Goal: Information Seeking & Learning: Check status

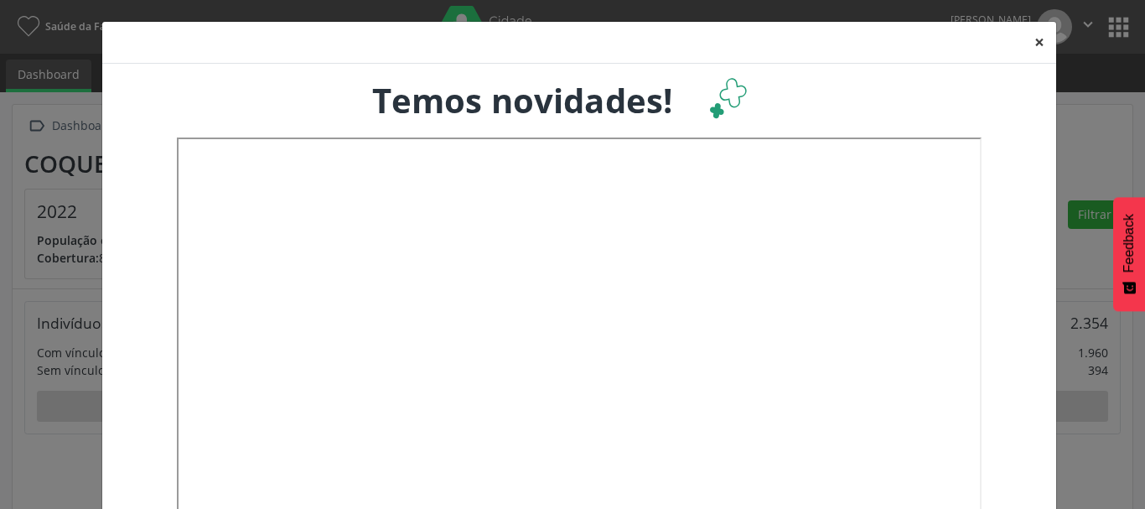
drag, startPoint x: 1039, startPoint y: 45, endPoint x: 871, endPoint y: 101, distance: 176.5
click at [1037, 45] on button "×" at bounding box center [1039, 42] width 34 height 41
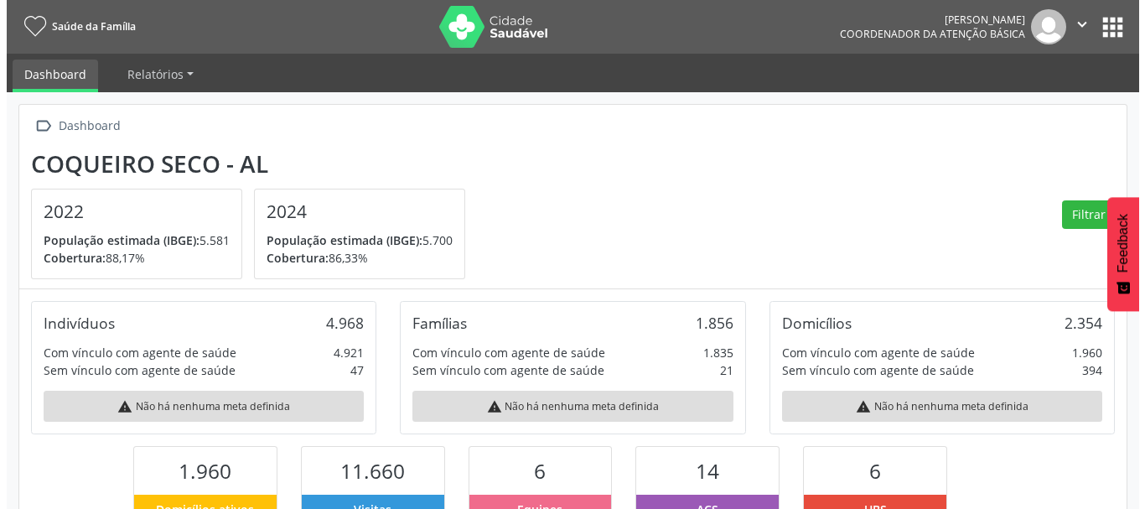
scroll to position [837656, 837565]
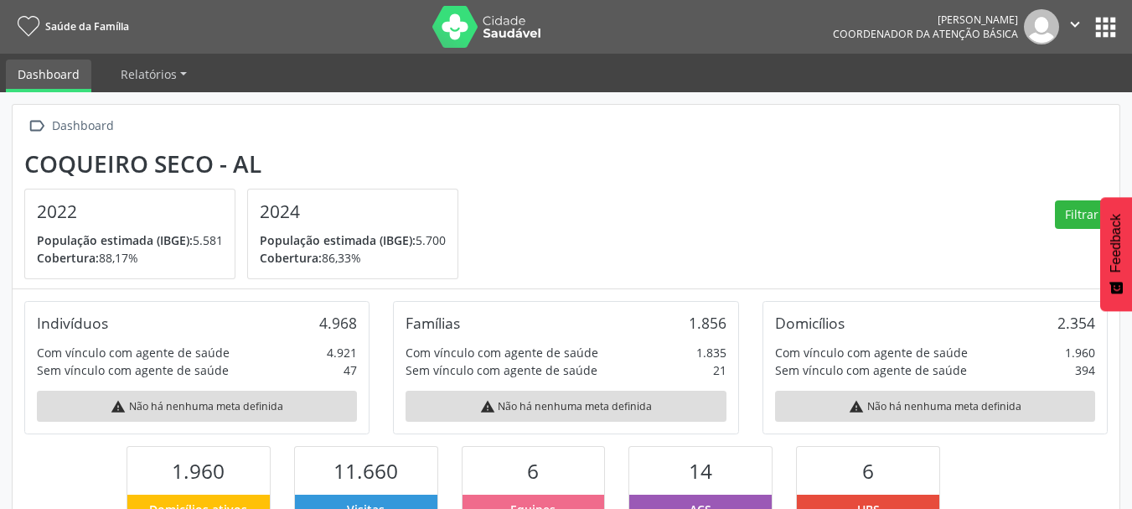
click at [1073, 28] on icon "" at bounding box center [1075, 24] width 18 height 18
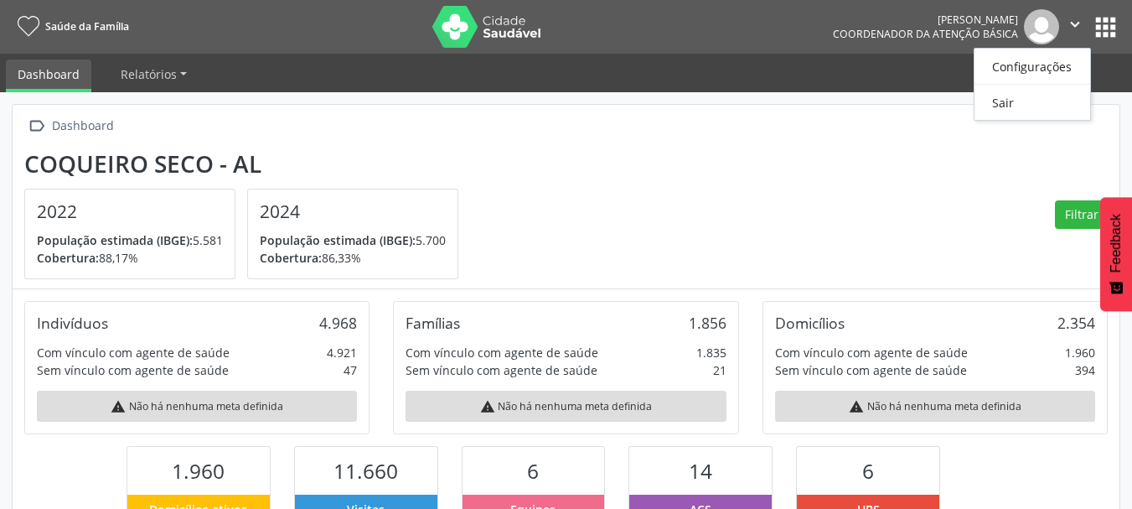
click at [876, 197] on section "Coqueiro Seco - AL 2022 População estimada (IBGE): 5.581 Cobertura: 88,17% 2024…" at bounding box center [565, 215] width 1083 height 130
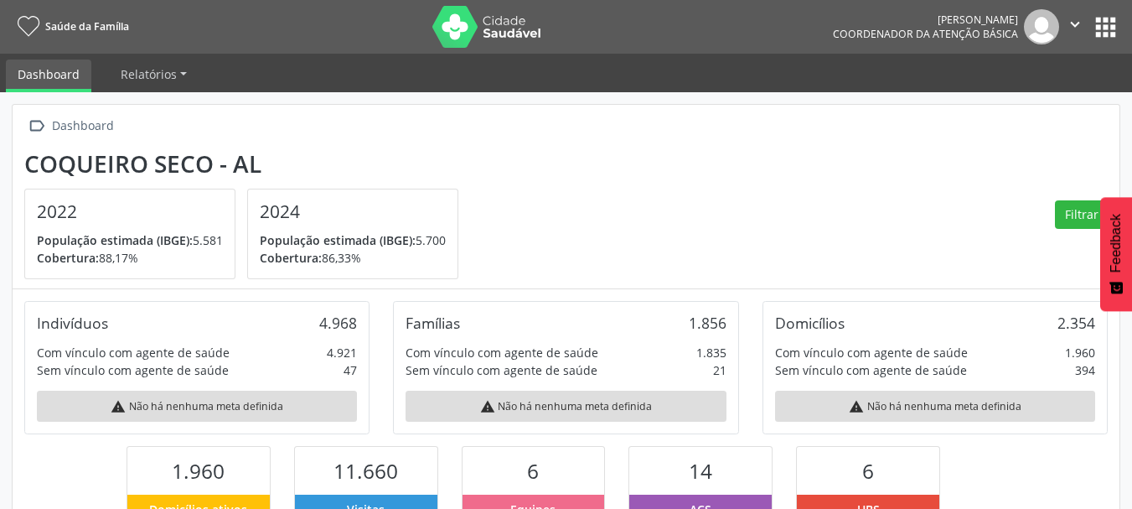
click at [1077, 24] on icon "" at bounding box center [1075, 24] width 18 height 18
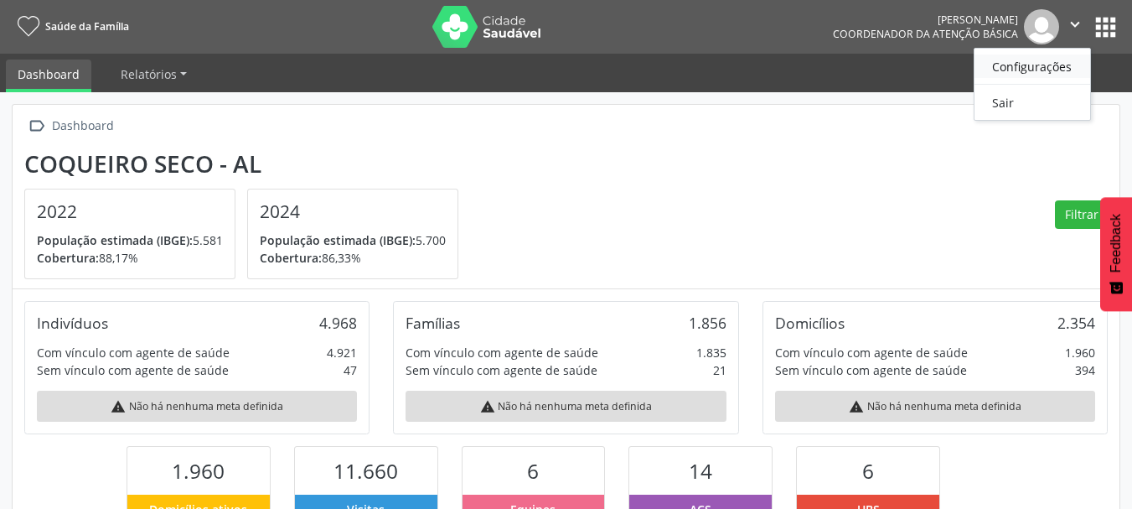
click at [1040, 71] on link "Configurações" at bounding box center [1033, 65] width 116 height 23
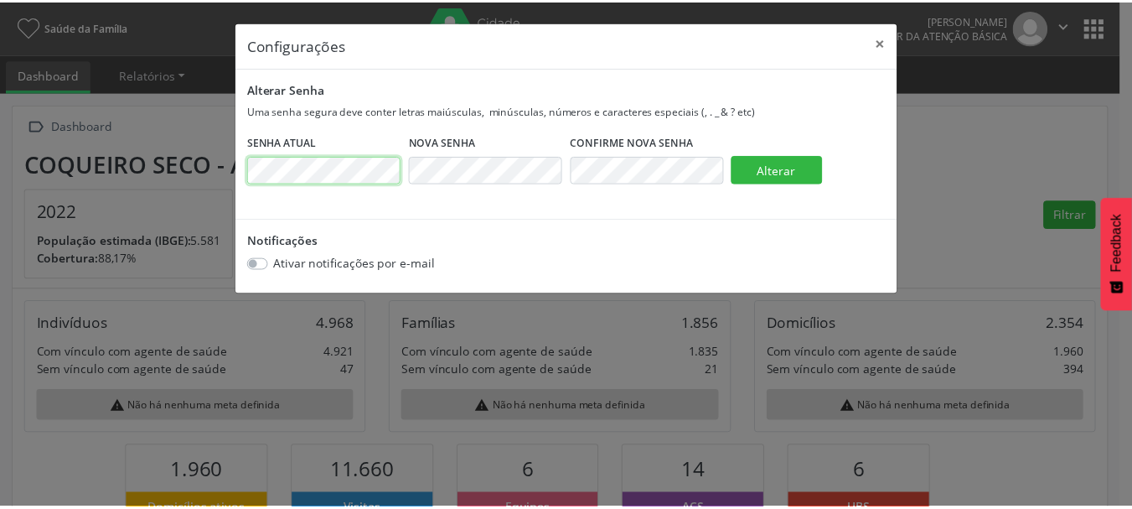
scroll to position [0, 0]
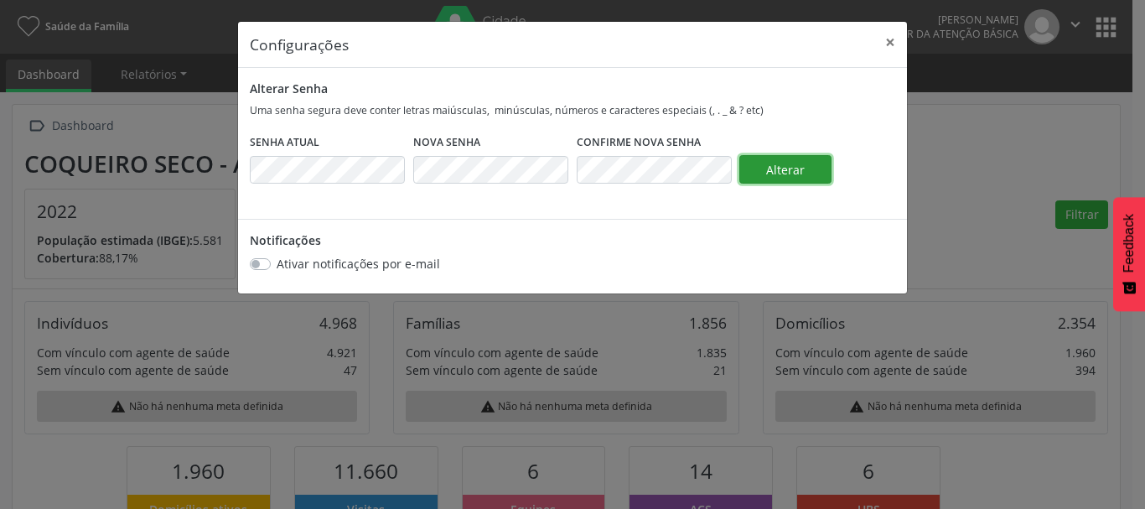
click at [759, 168] on button "Alterar" at bounding box center [785, 169] width 92 height 28
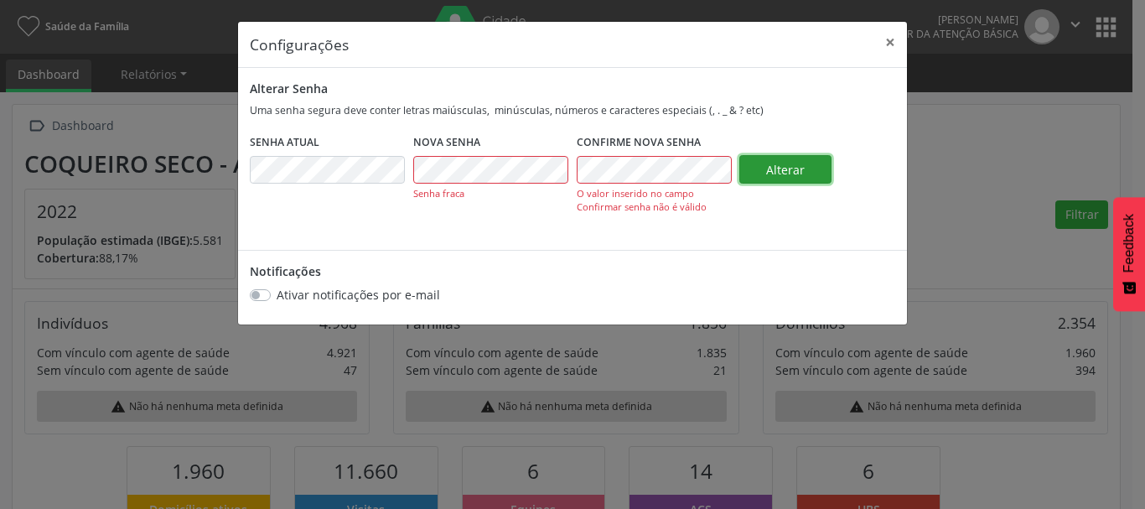
click at [780, 173] on span "Alterar" at bounding box center [785, 170] width 39 height 16
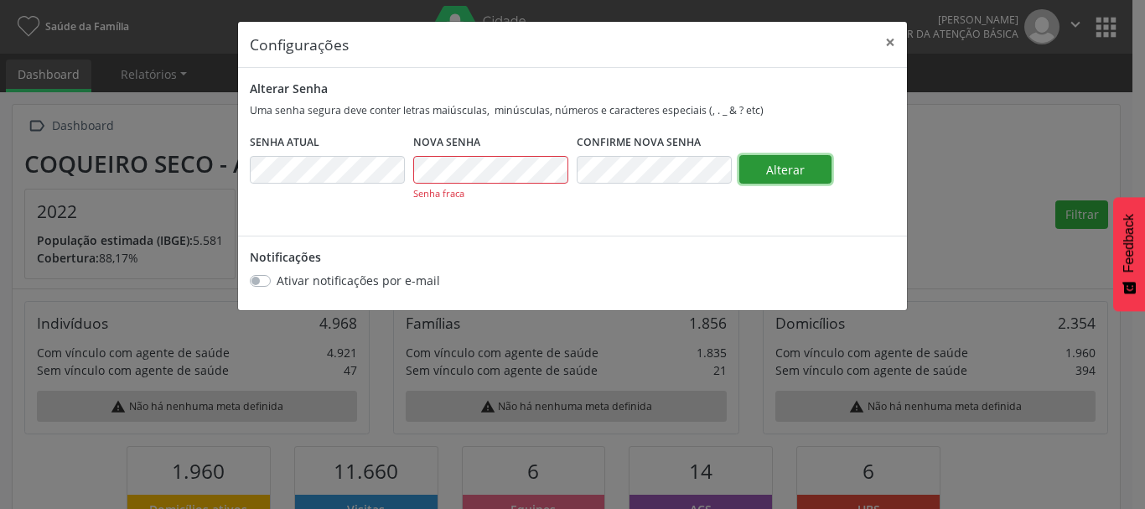
click at [772, 163] on span "Alterar" at bounding box center [785, 170] width 39 height 16
click at [783, 165] on span "Alterar" at bounding box center [785, 170] width 39 height 16
click at [773, 163] on span "Alterar" at bounding box center [785, 170] width 39 height 16
click at [892, 44] on button "×" at bounding box center [890, 42] width 34 height 41
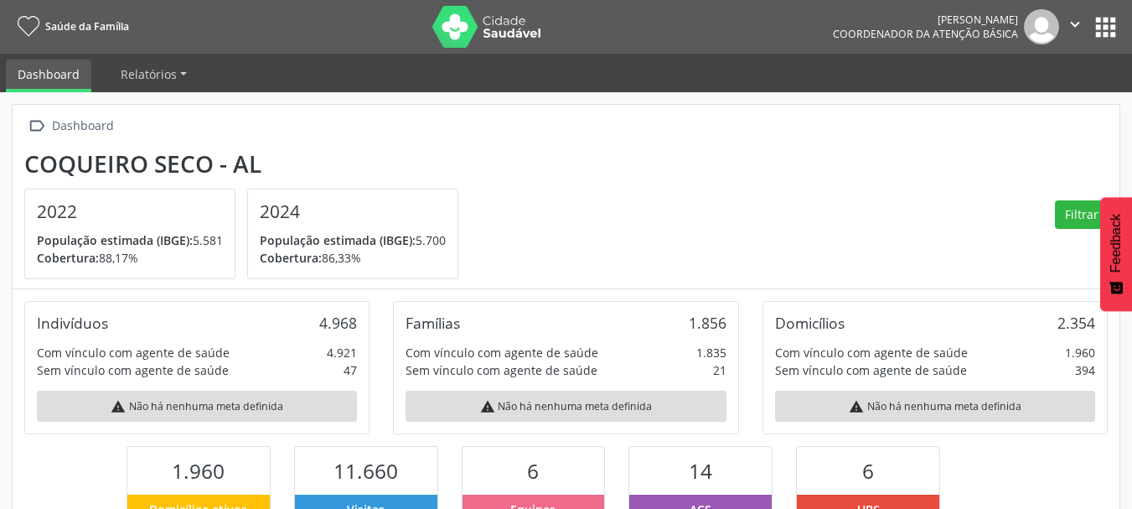
drag, startPoint x: 315, startPoint y: 318, endPoint x: 365, endPoint y: 329, distance: 50.8
click at [365, 329] on div "Indivíduos 4.968 Com vínculo com agente de saúde 4.921 Sem vínculo com agente d…" at bounding box center [196, 367] width 345 height 133
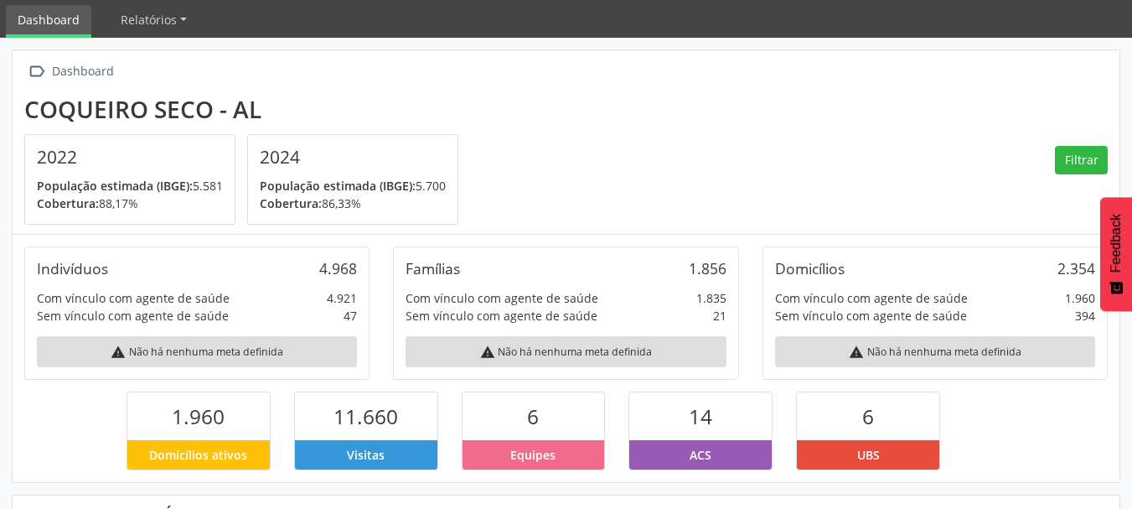
scroll to position [84, 0]
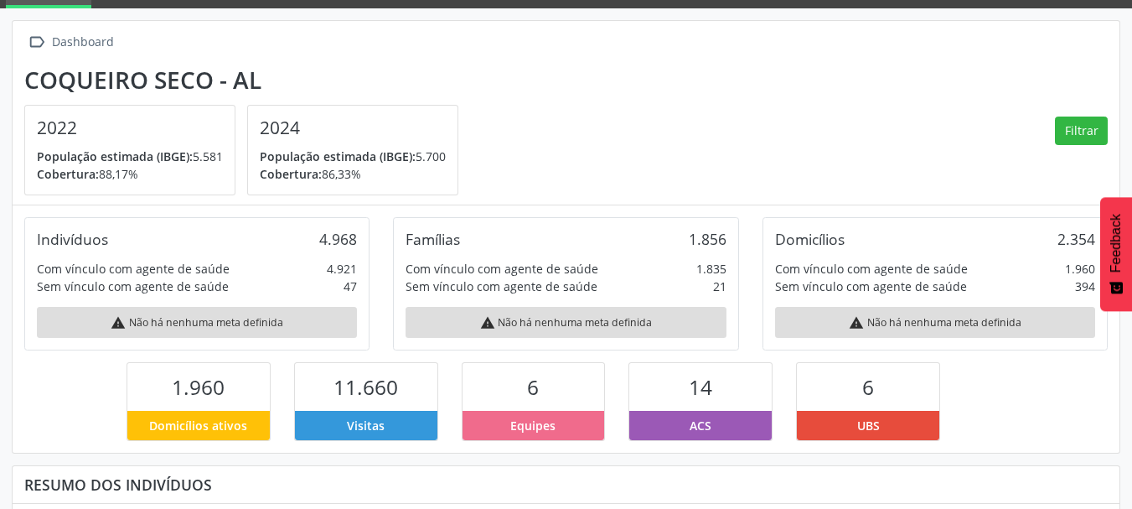
click at [345, 256] on div "Indivíduos 4.968 Com vínculo com agente de saúde 4.921 Sem vínculo com agente d…" at bounding box center [196, 283] width 345 height 133
drag, startPoint x: 318, startPoint y: 238, endPoint x: 366, endPoint y: 248, distance: 49.6
click at [366, 248] on div "Indivíduos 4.968 Com vínculo com agente de saúde 4.921 Sem vínculo com agente d…" at bounding box center [196, 283] width 345 height 133
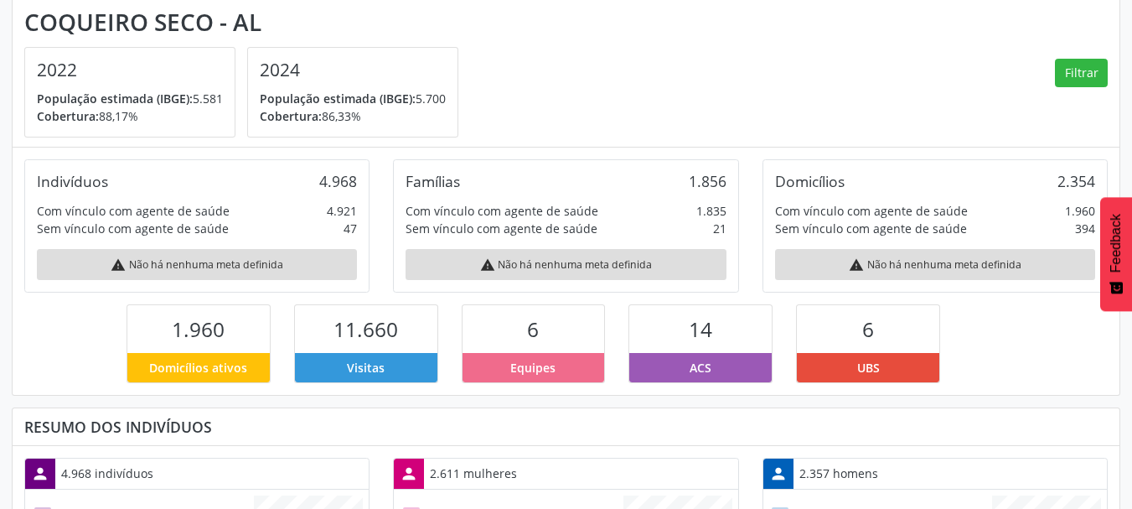
scroll to position [168, 0]
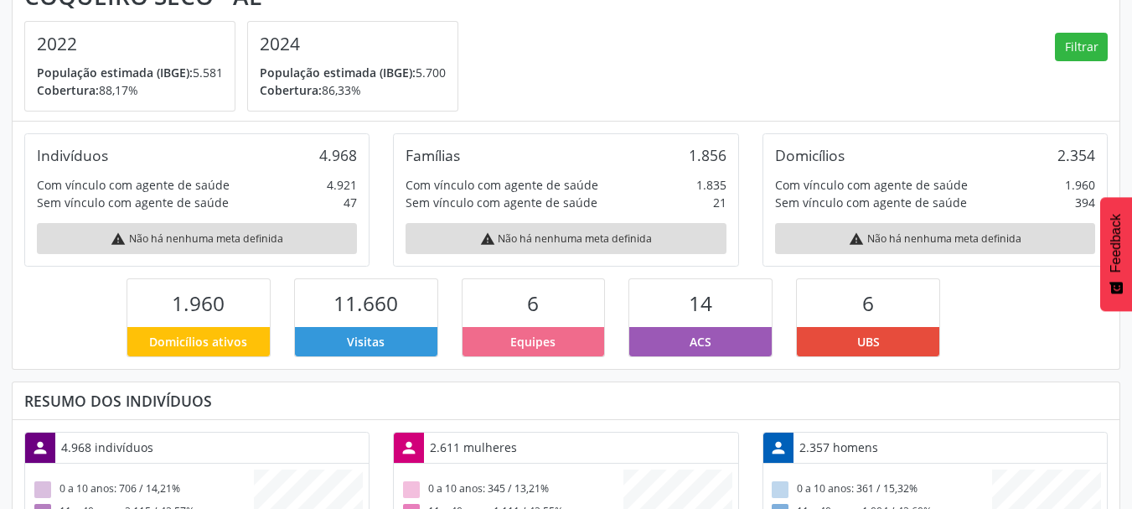
drag, startPoint x: 698, startPoint y: 153, endPoint x: 729, endPoint y: 153, distance: 31.0
click at [729, 153] on div "Famílias 1.856 Com vínculo com agente de saúde 1.835 Sem vínculo com agente de …" at bounding box center [565, 199] width 345 height 133
click at [720, 168] on div "Famílias 1.856 Com vínculo com agente de saúde 1.835 Sem vínculo com agente de …" at bounding box center [565, 199] width 345 height 133
drag, startPoint x: 692, startPoint y: 158, endPoint x: 729, endPoint y: 156, distance: 37.0
click at [729, 156] on div "Famílias 1.856 Com vínculo com agente de saúde 1.835 Sem vínculo com agente de …" at bounding box center [565, 199] width 345 height 133
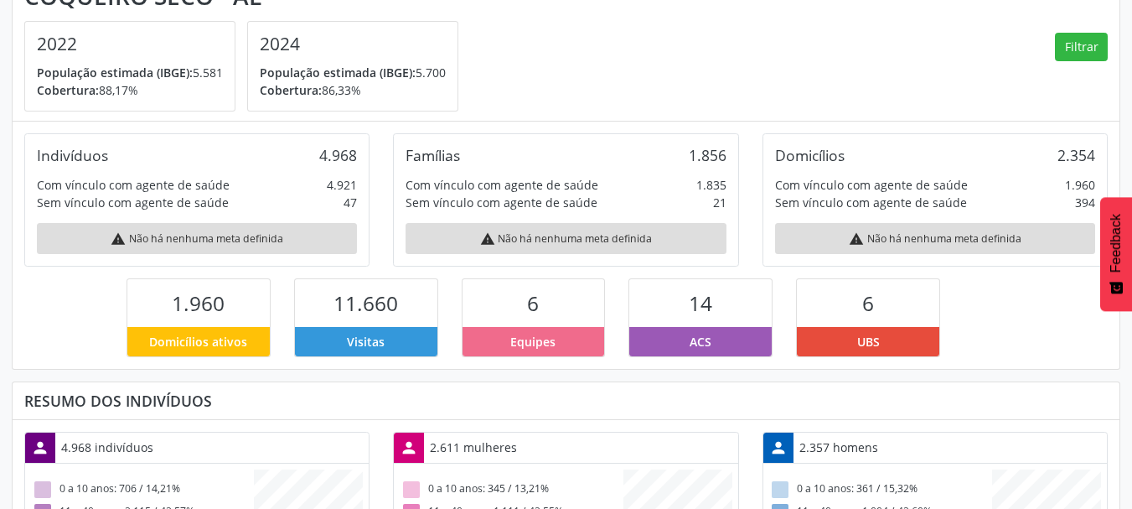
drag, startPoint x: 1057, startPoint y: 154, endPoint x: 1103, endPoint y: 157, distance: 45.3
click at [1103, 157] on div "Domicílios 2.354 Com vínculo com agente de saúde 1.960 Sem vínculo com agente d…" at bounding box center [935, 199] width 345 height 133
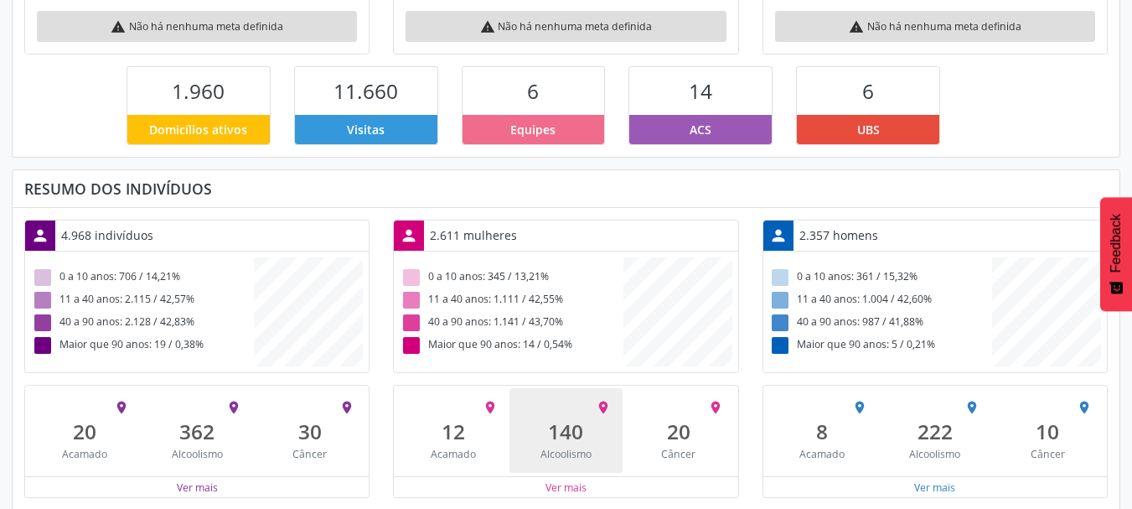
scroll to position [393, 0]
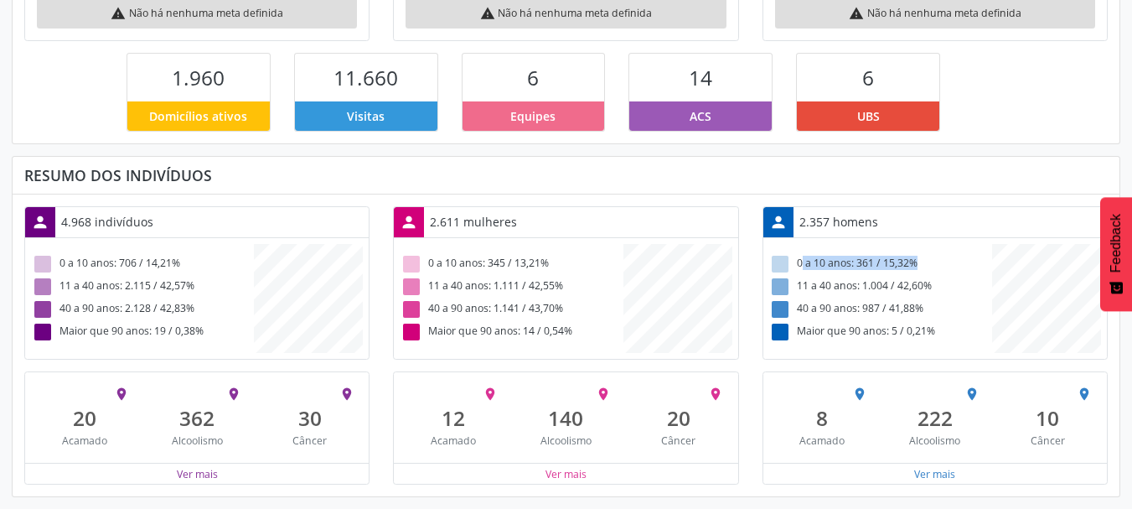
drag, startPoint x: 799, startPoint y: 261, endPoint x: 913, endPoint y: 266, distance: 114.1
click at [913, 266] on div "0 a 10 anos: 361 / 15,32%" at bounding box center [880, 264] width 223 height 23
click at [203, 472] on button "Ver mais" at bounding box center [197, 474] width 43 height 16
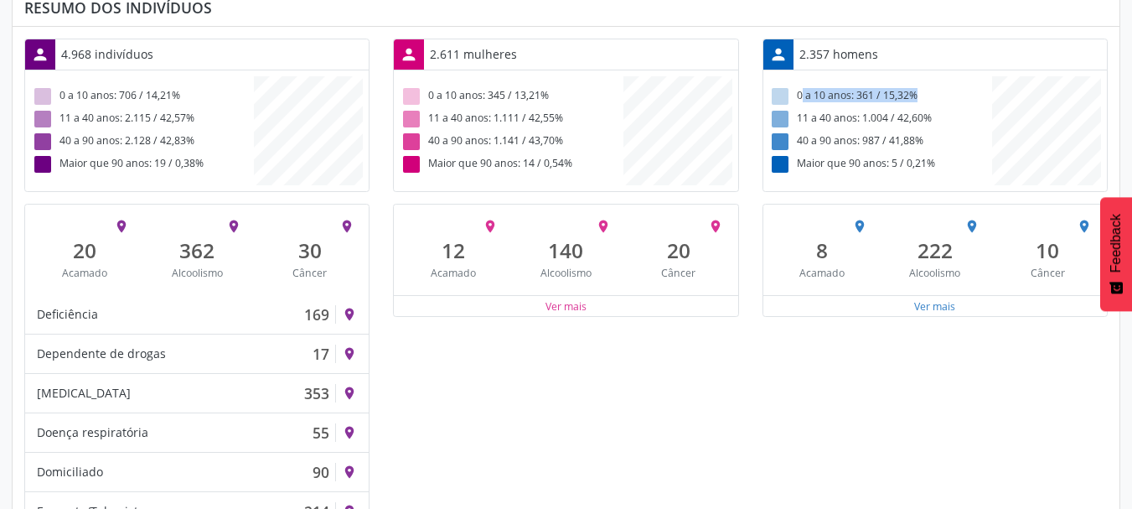
scroll to position [477, 0]
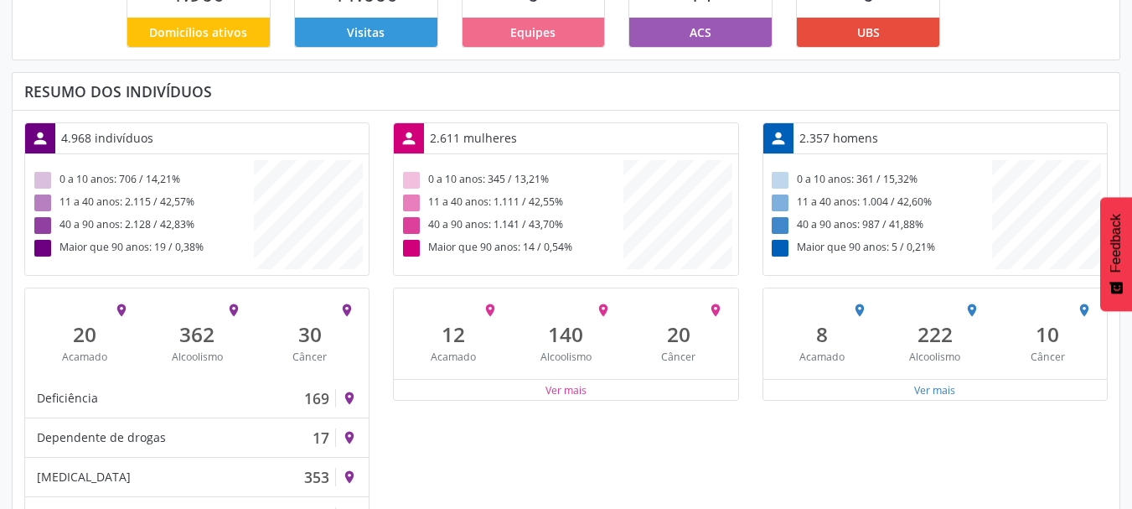
click at [158, 135] on div "person 4.968 indivíduos" at bounding box center [197, 138] width 344 height 31
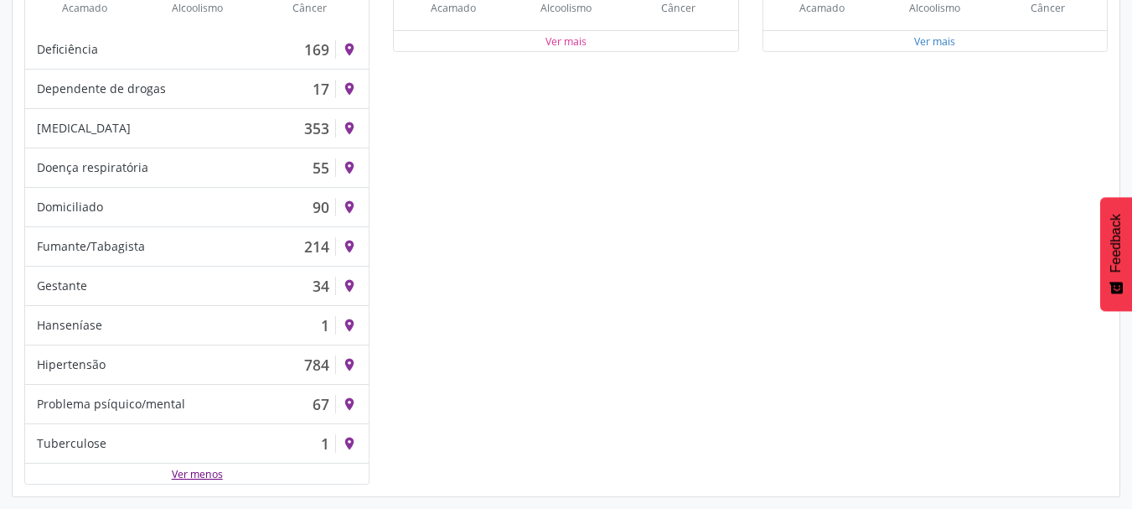
click at [179, 478] on button "Ver menos" at bounding box center [197, 474] width 53 height 16
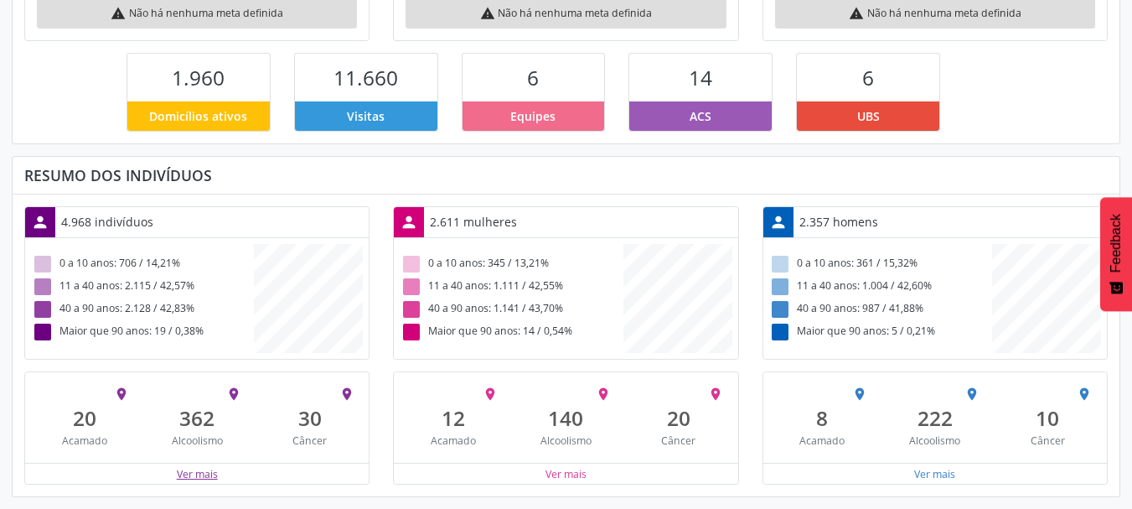
scroll to position [301, 370]
click at [183, 473] on button "Ver mais" at bounding box center [197, 474] width 43 height 16
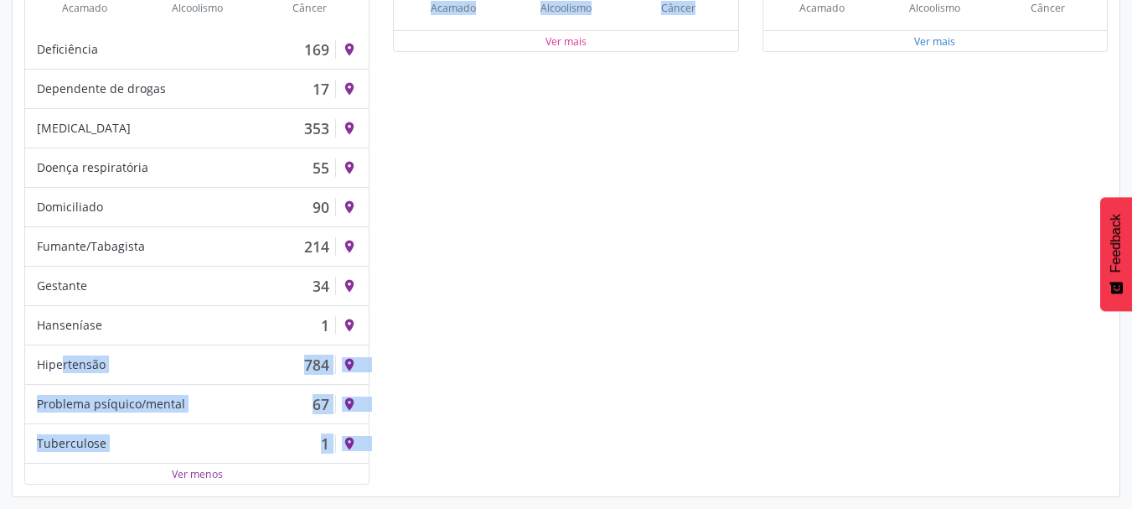
drag, startPoint x: 36, startPoint y: 364, endPoint x: 390, endPoint y: 354, distance: 353.7
click at [390, 354] on div "person 4.968 indivíduos 0 a 10 anos: 706 / 14,21% 11 a 40 anos: 2.115 / 42,57% …" at bounding box center [566, 129] width 1107 height 711
click at [412, 355] on div "person 2.611 mulheres 0 a 10 anos: 345 / 13,21% 11 a 40 anos: 1.111 / 42,55% 40…" at bounding box center [565, 129] width 369 height 711
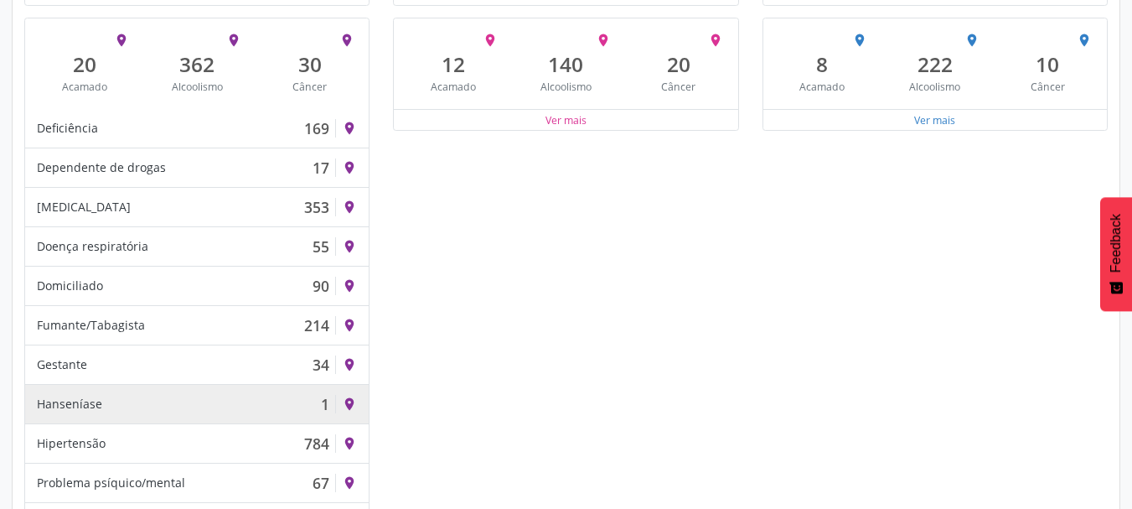
scroll to position [825, 0]
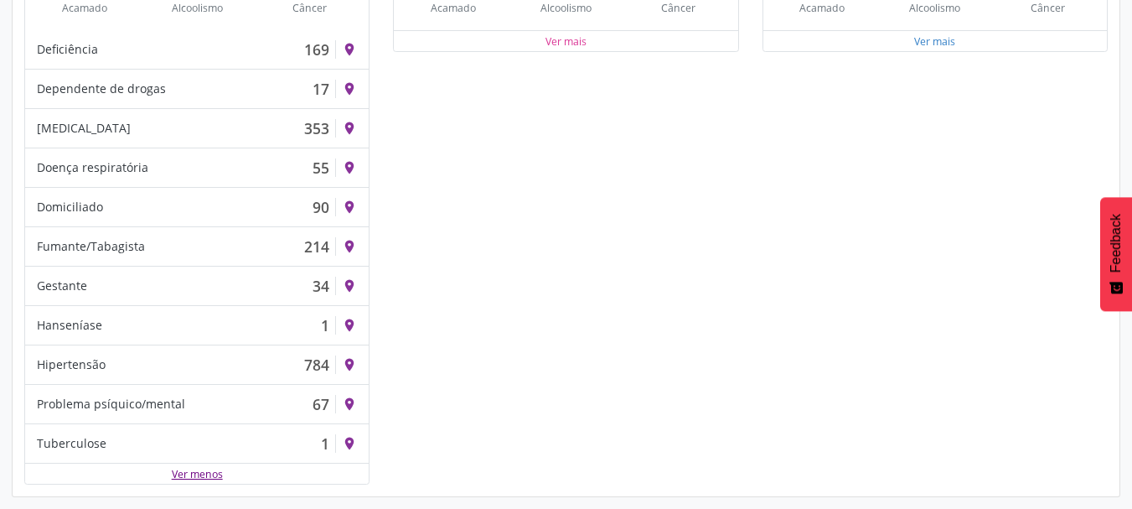
click at [189, 478] on button "Ver menos" at bounding box center [197, 474] width 53 height 16
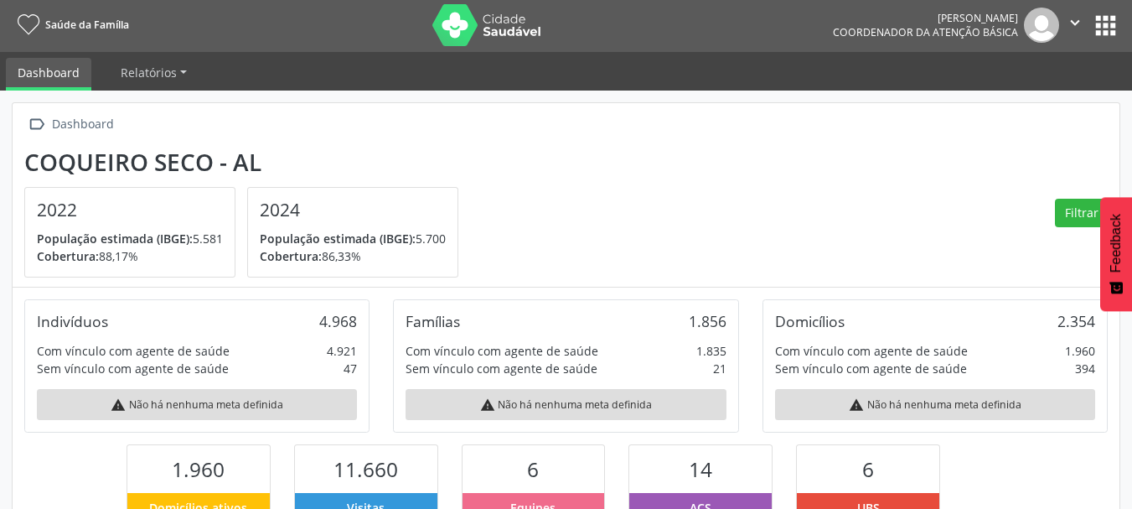
scroll to position [0, 0]
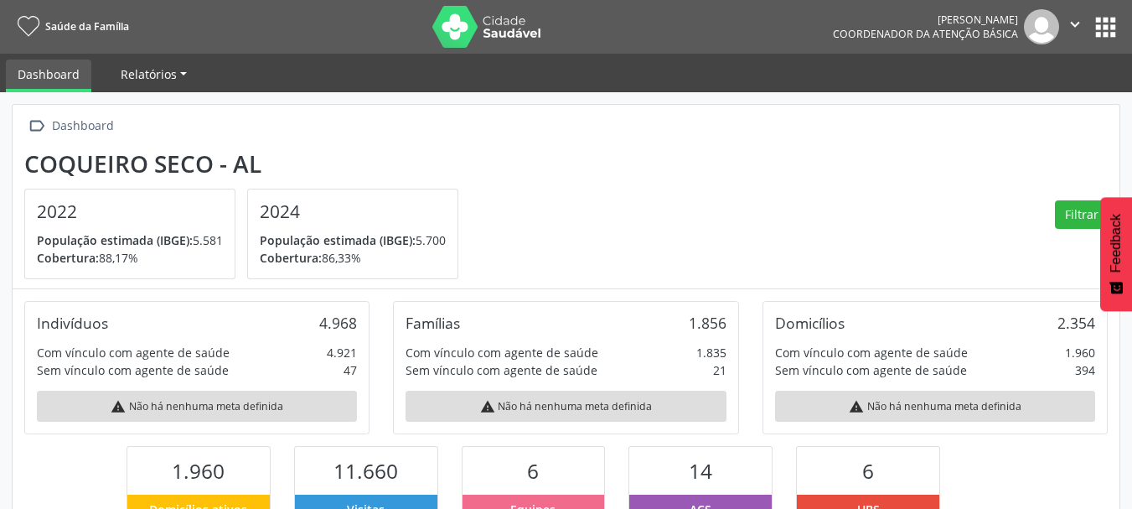
click at [174, 72] on span "Relatórios" at bounding box center [149, 74] width 56 height 16
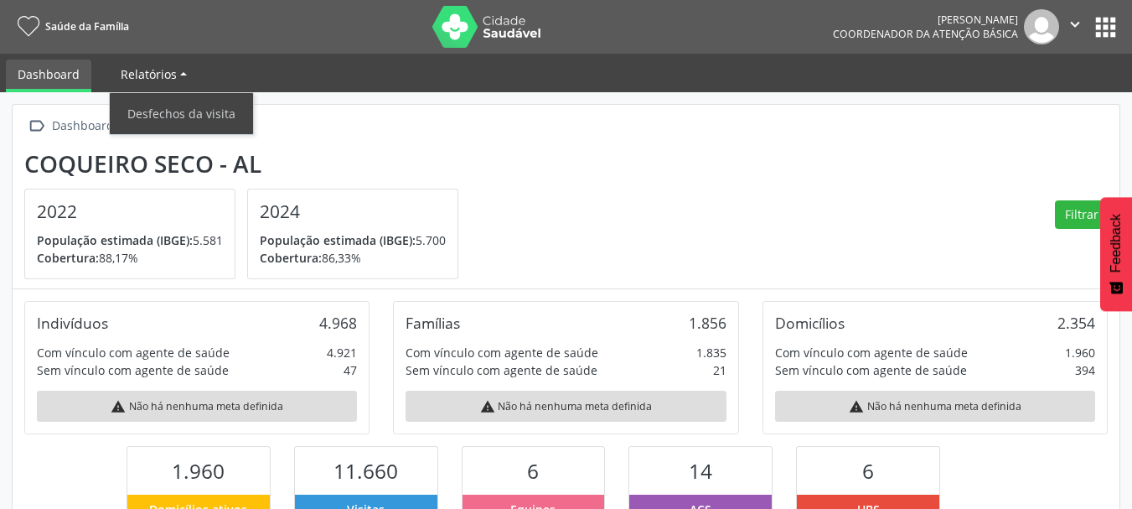
click at [147, 75] on span "Relatórios" at bounding box center [149, 74] width 56 height 16
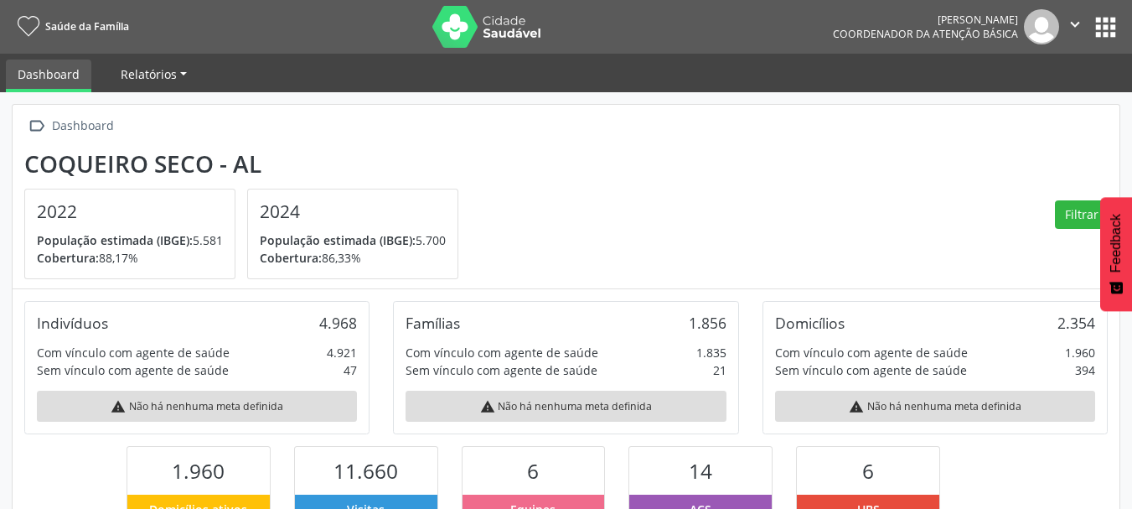
click at [175, 70] on link "Relatórios" at bounding box center [154, 73] width 90 height 29
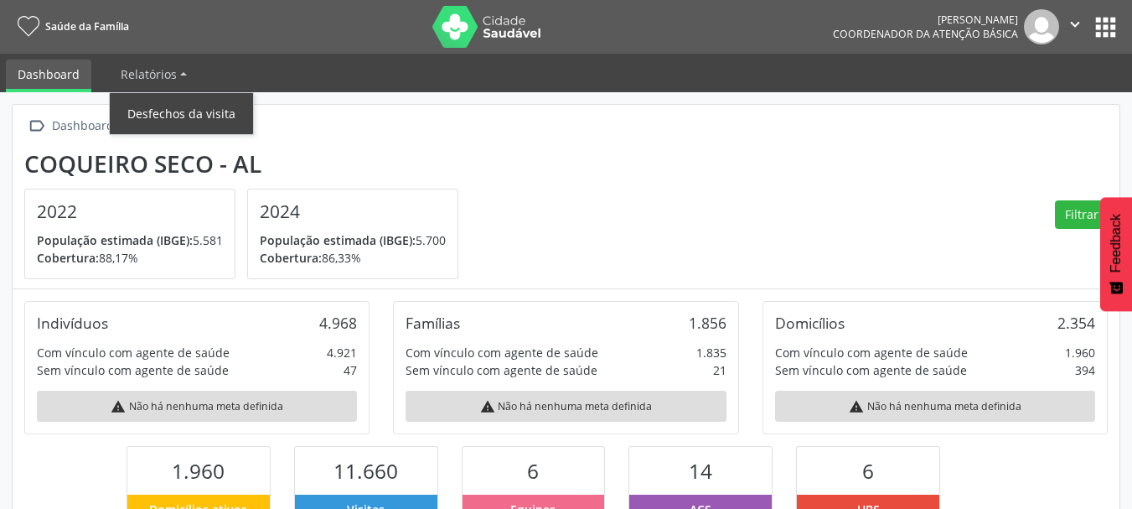
click at [163, 106] on link "Desfechos da visita" at bounding box center [181, 113] width 143 height 29
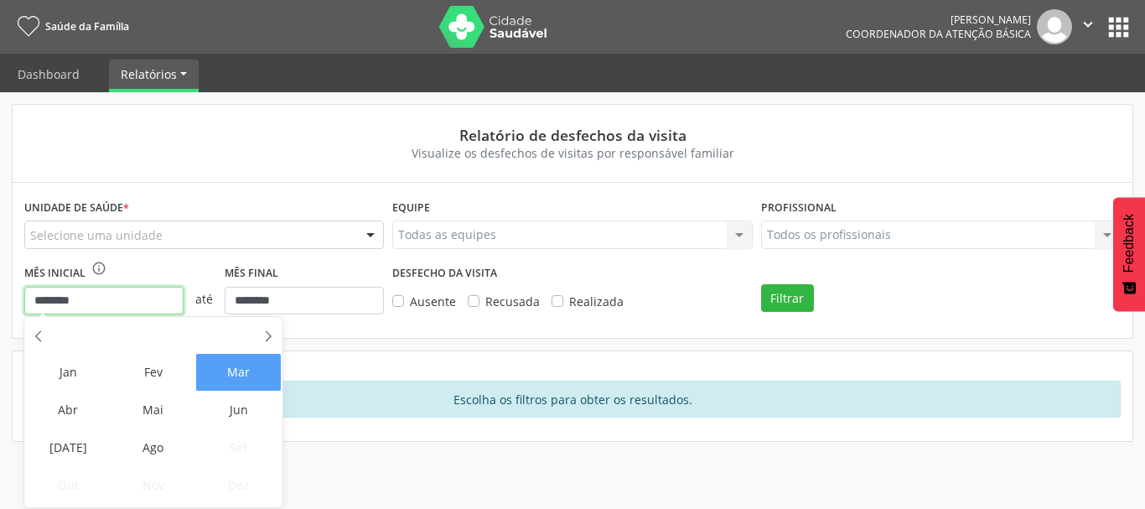
click at [127, 306] on input "********" at bounding box center [103, 301] width 159 height 28
click at [153, 404] on span "Mai" at bounding box center [153, 409] width 85 height 37
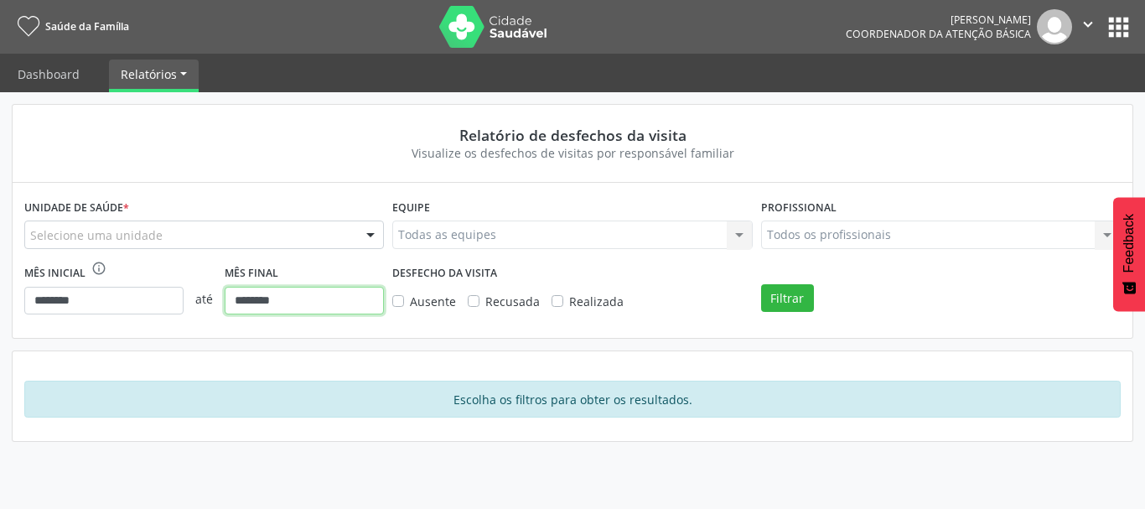
click at [314, 300] on input "********" at bounding box center [304, 301] width 159 height 28
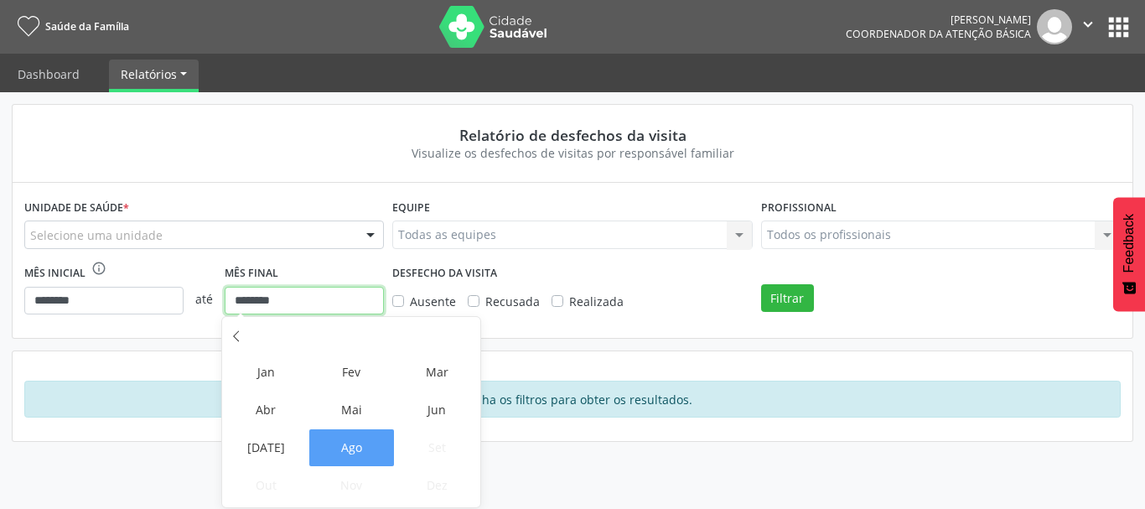
click at [333, 297] on input "********" at bounding box center [304, 301] width 159 height 28
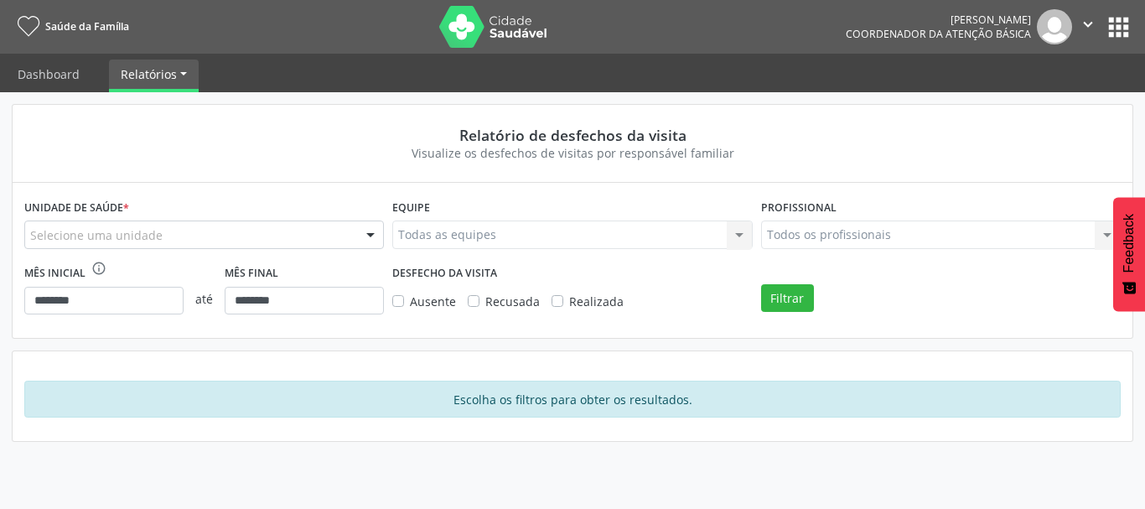
click at [151, 349] on div "Relatório de desfechos da visita Visualize os desfechos de visitas por responsá…" at bounding box center [572, 273] width 1121 height 338
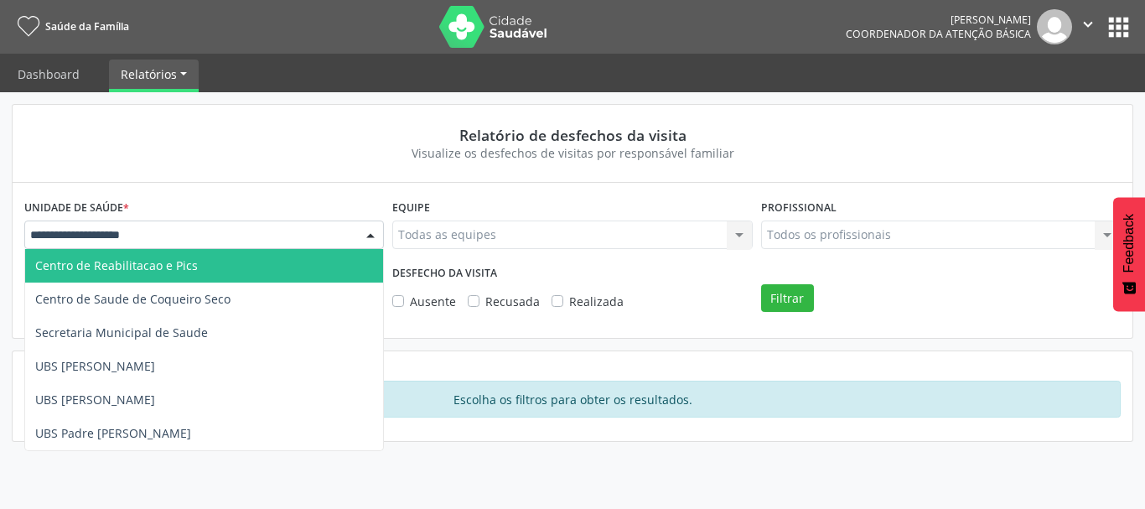
click at [204, 232] on div at bounding box center [203, 234] width 359 height 28
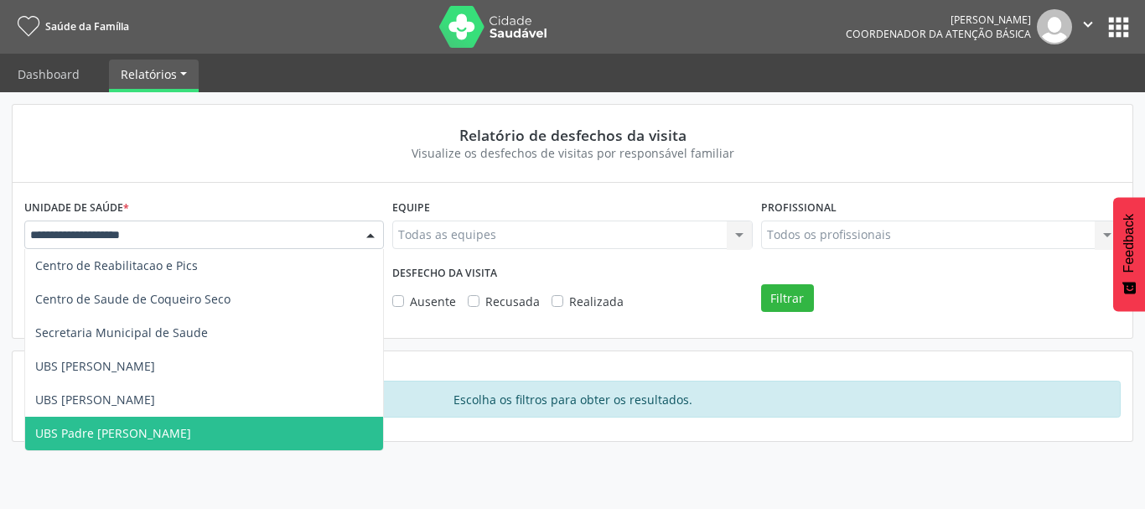
click at [212, 425] on span "UBS Padre [PERSON_NAME]" at bounding box center [204, 433] width 358 height 34
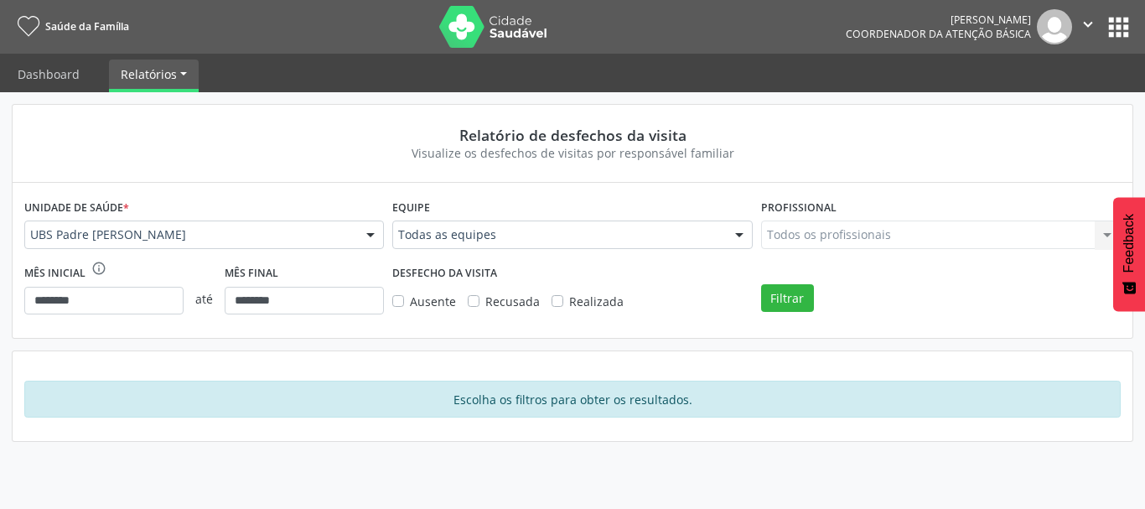
click at [323, 354] on div "Escolha os filtros para obter os resultados." at bounding box center [572, 396] width 1119 height 90
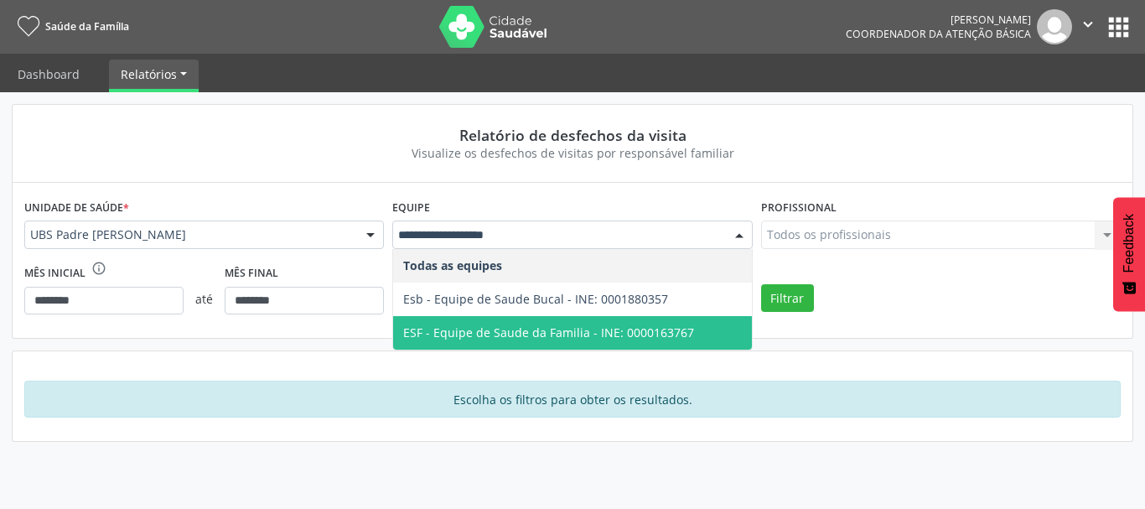
click at [687, 325] on span "ESF - Equipe de Saude da Familia - INE: 0000163767" at bounding box center [572, 333] width 358 height 34
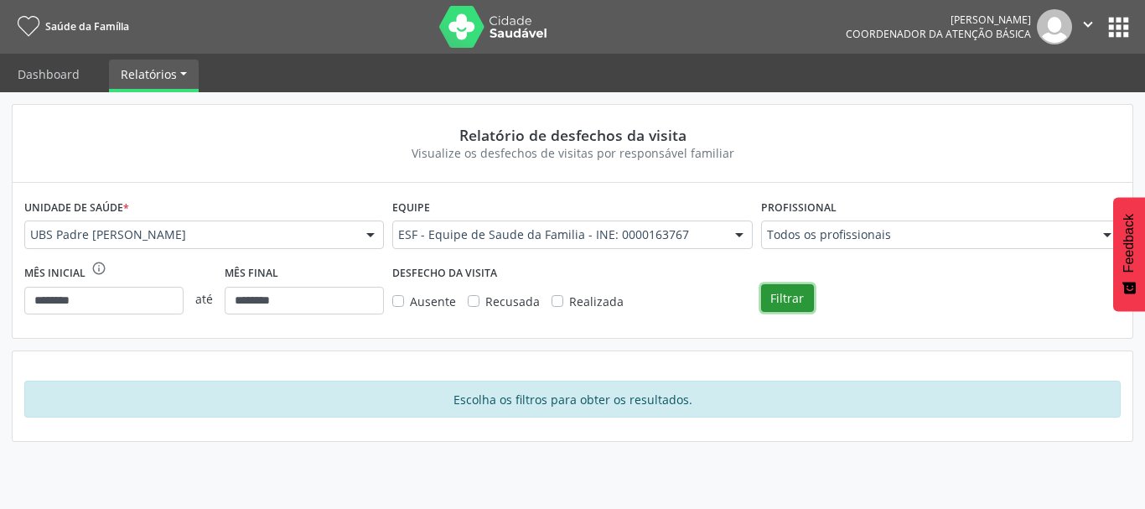
click at [794, 296] on button "Filtrar" at bounding box center [787, 298] width 53 height 28
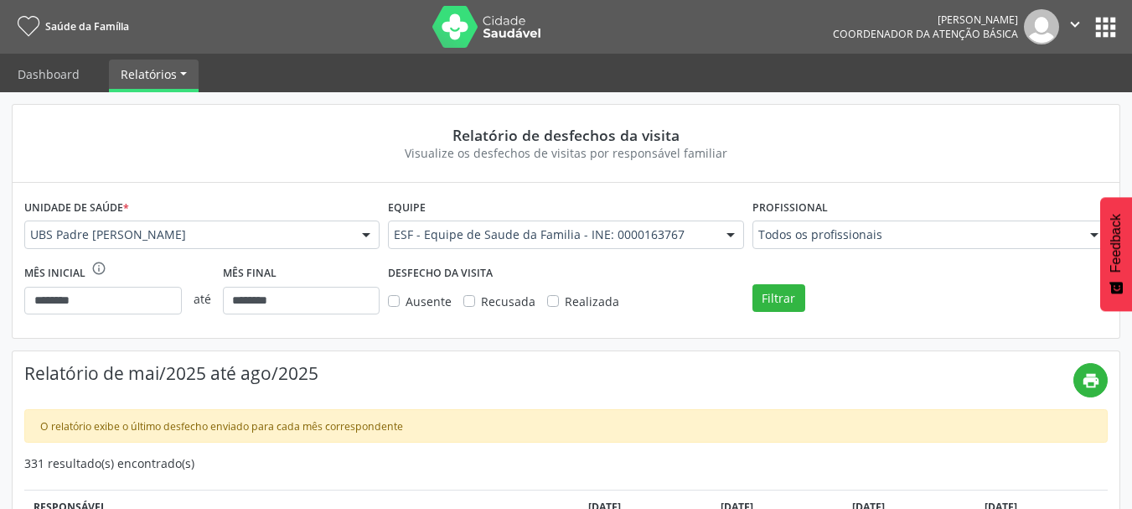
click at [403, 306] on div "Ausente" at bounding box center [420, 301] width 64 height 18
click at [406, 299] on label "Ausente" at bounding box center [429, 301] width 46 height 18
click at [481, 304] on label "Recusada" at bounding box center [508, 301] width 54 height 18
click at [565, 302] on label "Realizada" at bounding box center [592, 301] width 54 height 18
click at [799, 304] on button "Filtrar" at bounding box center [778, 298] width 53 height 28
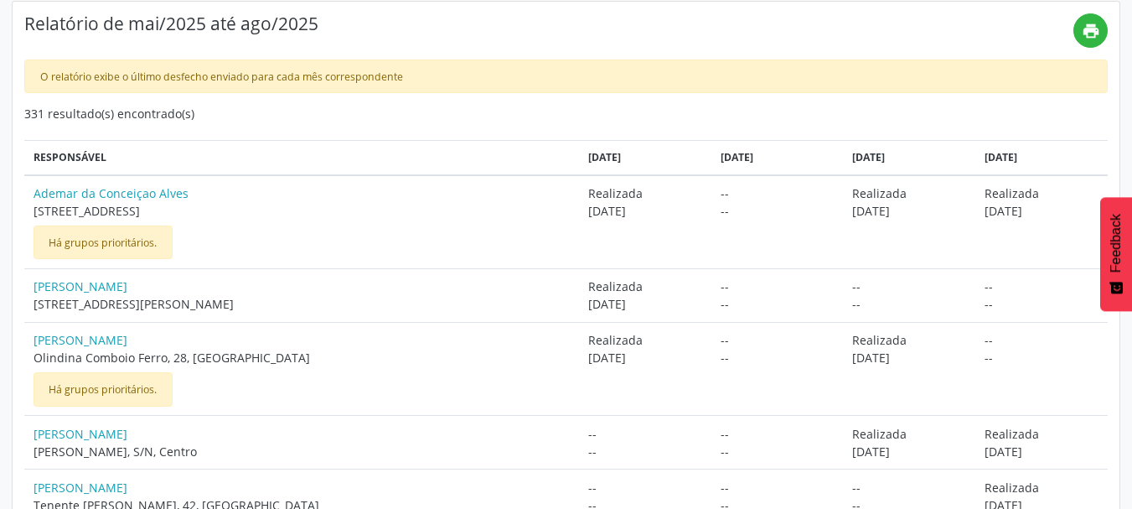
scroll to position [118, 0]
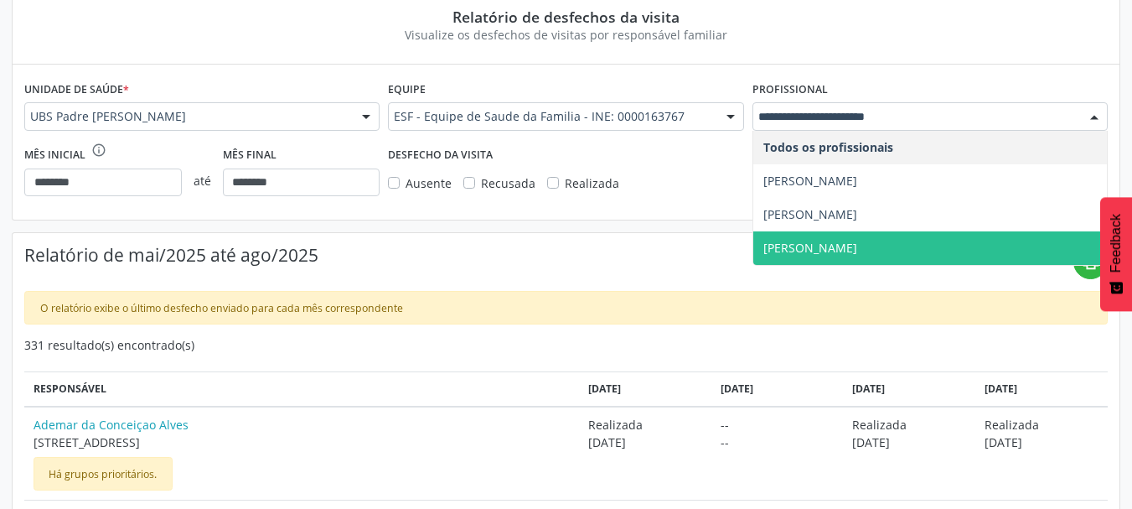
click at [953, 237] on span "[PERSON_NAME]" at bounding box center [930, 248] width 354 height 34
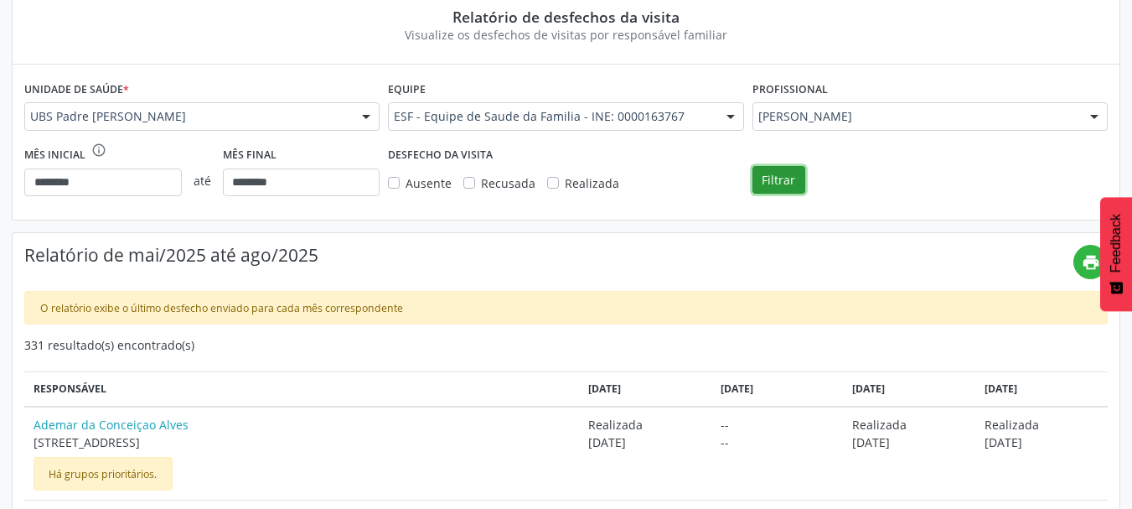
click at [772, 183] on button "Filtrar" at bounding box center [778, 180] width 53 height 28
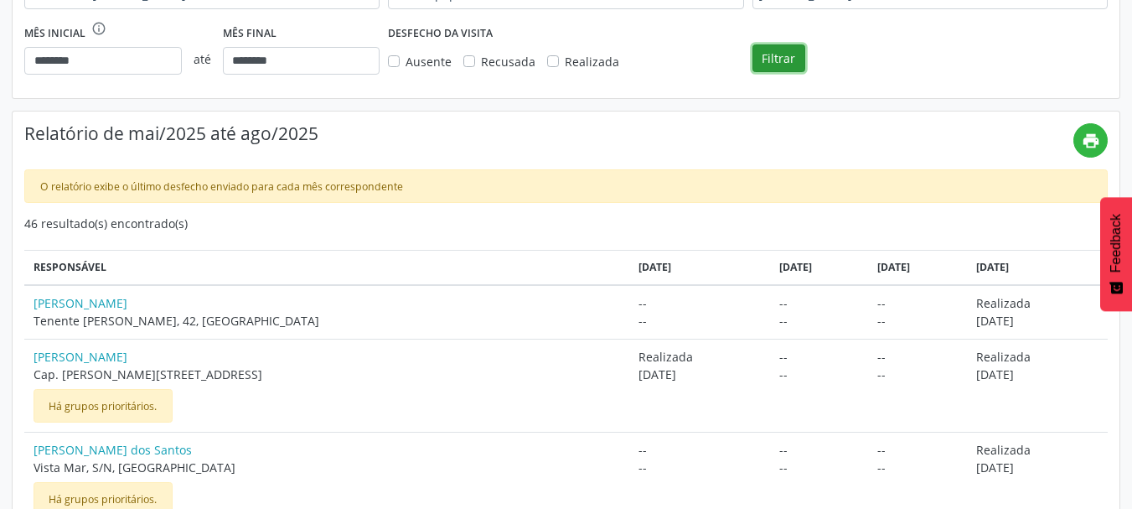
scroll to position [0, 0]
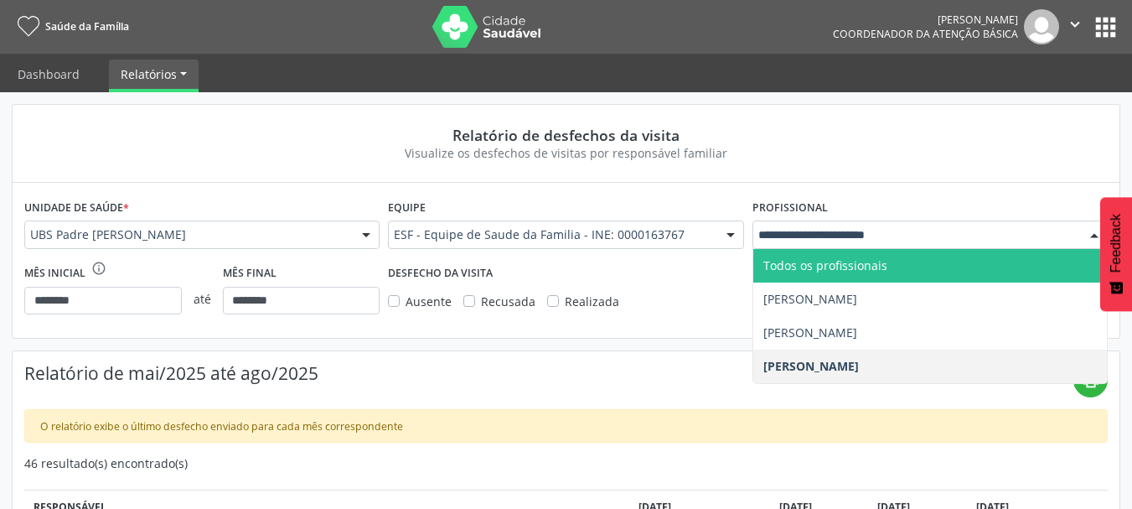
click at [875, 266] on span "Todos os profissionais" at bounding box center [825, 265] width 124 height 16
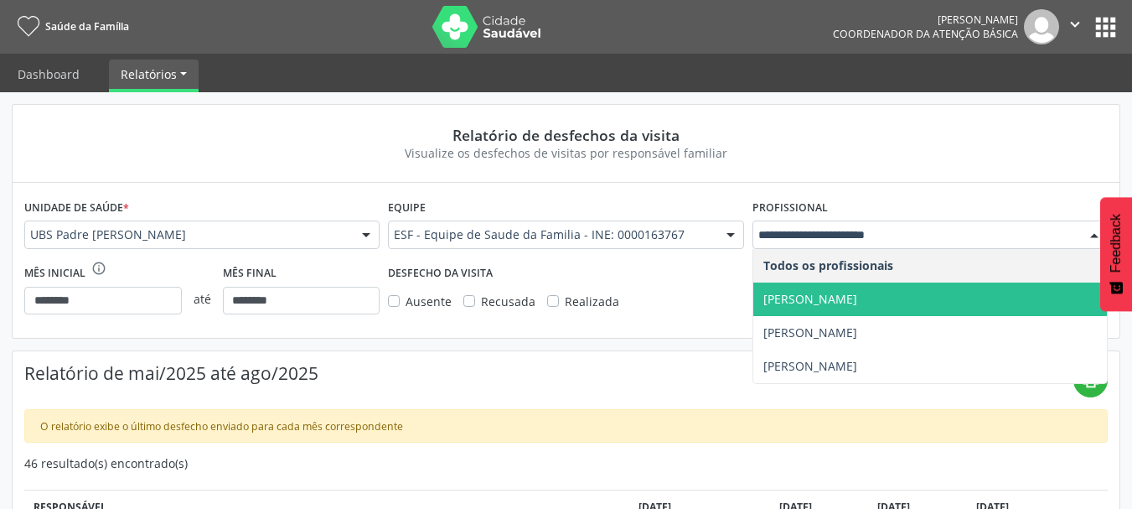
click at [907, 306] on span "[PERSON_NAME]" at bounding box center [930, 299] width 354 height 34
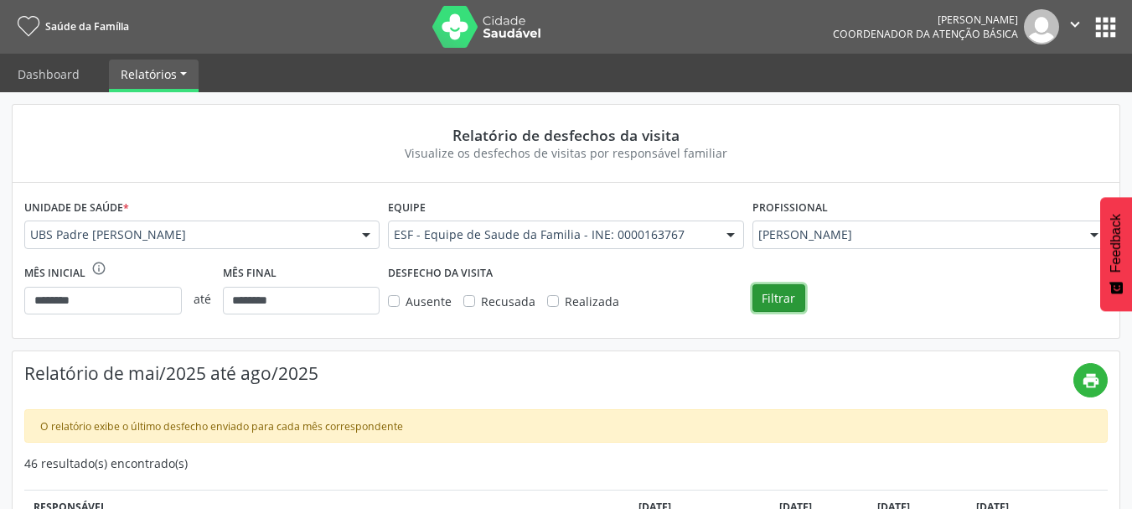
click at [778, 296] on button "Filtrar" at bounding box center [778, 298] width 53 height 28
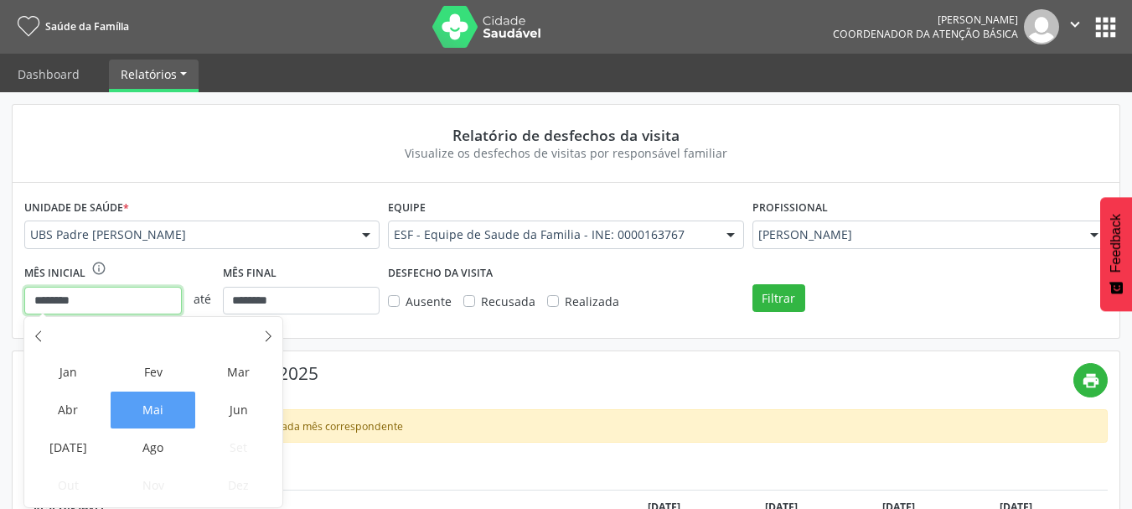
click at [148, 301] on input "********" at bounding box center [103, 301] width 158 height 28
click at [152, 439] on span "Ago" at bounding box center [153, 447] width 85 height 37
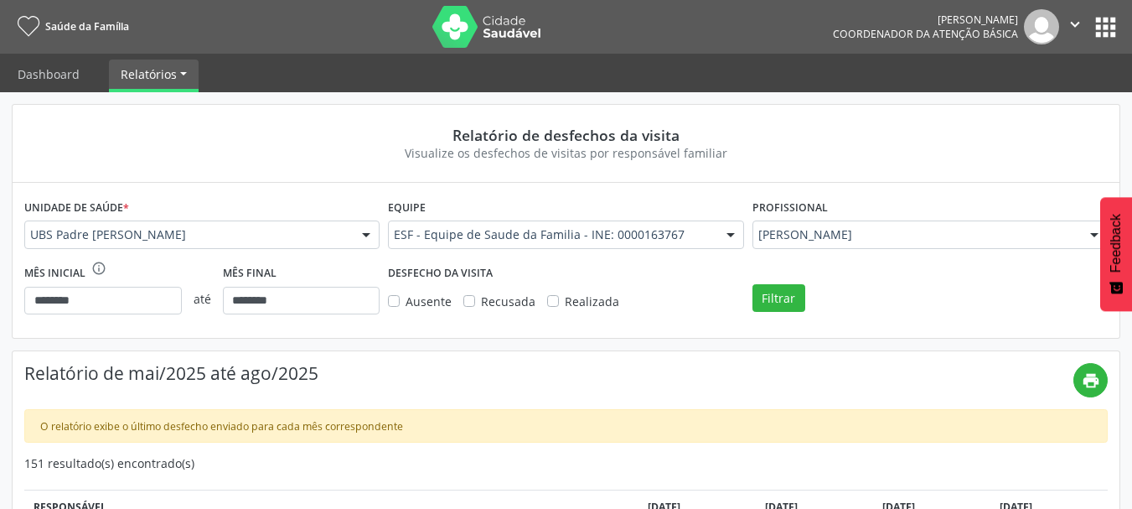
click at [750, 297] on div "Filtrar" at bounding box center [793, 293] width 91 height 65
click at [761, 296] on button "Filtrar" at bounding box center [778, 298] width 53 height 28
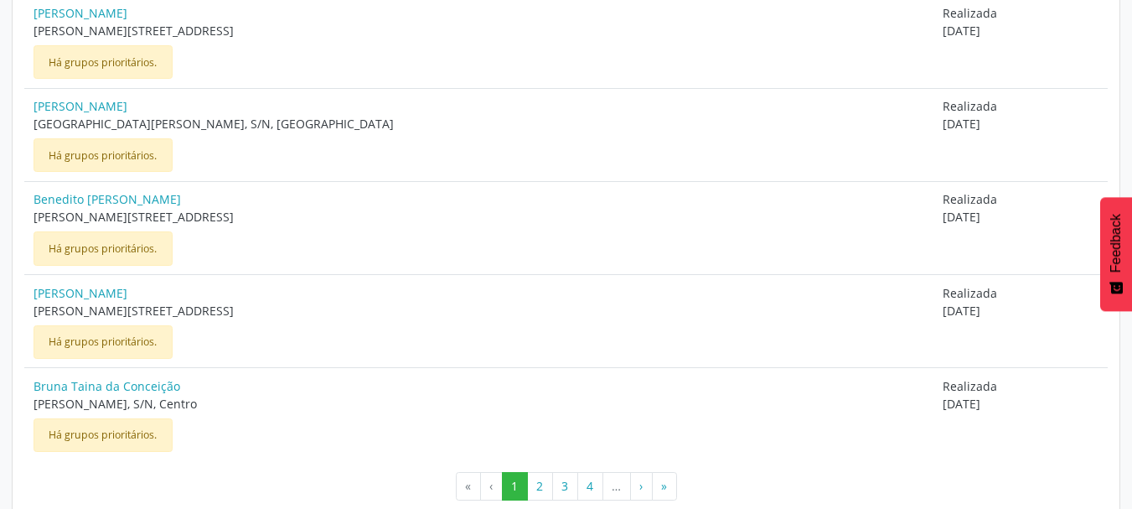
scroll to position [1331, 0]
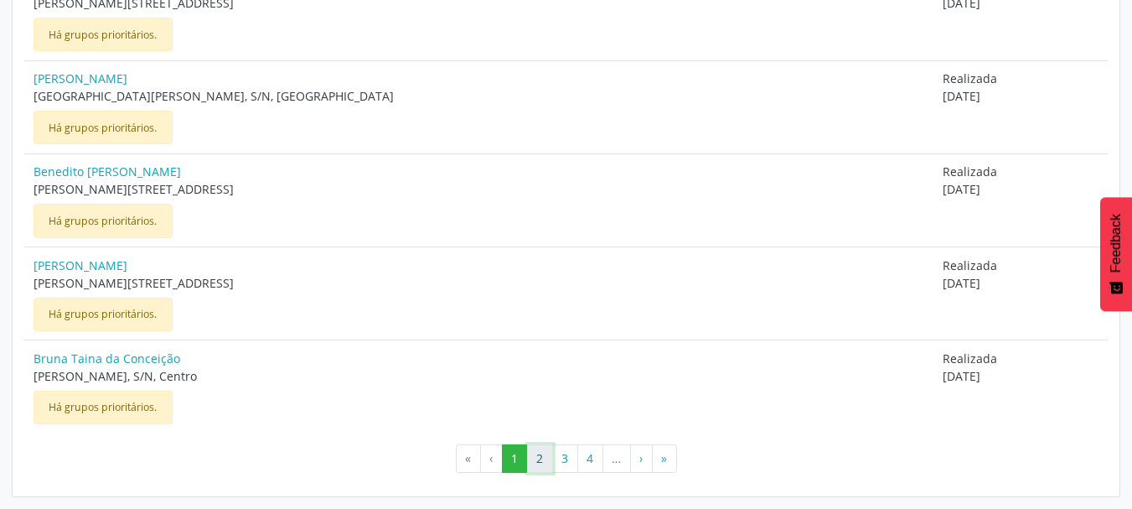
click at [536, 469] on button "2" at bounding box center [540, 458] width 26 height 28
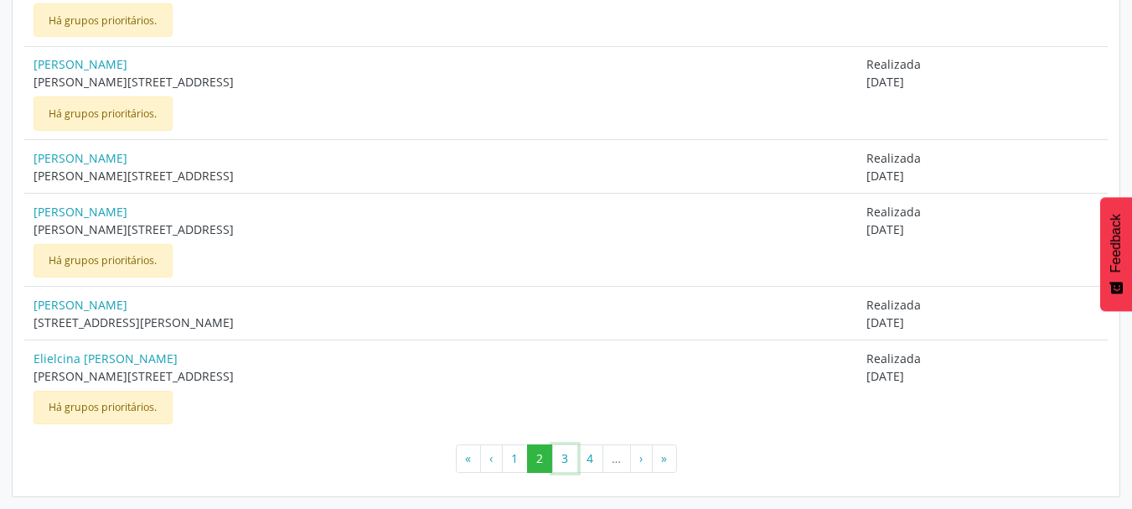
drag, startPoint x: 571, startPoint y: 461, endPoint x: 626, endPoint y: 466, distance: 55.5
click at [626, 466] on ul "« ‹ 1 2 3 4 … › »" at bounding box center [565, 458] width 1083 height 28
click at [643, 461] on button "›" at bounding box center [641, 458] width 23 height 28
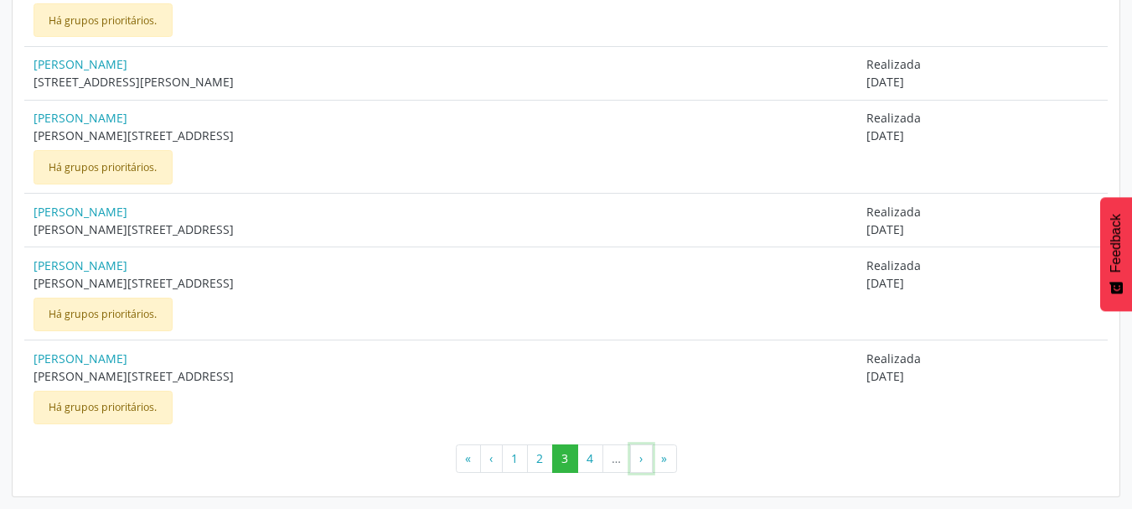
drag, startPoint x: 634, startPoint y: 459, endPoint x: 616, endPoint y: 465, distance: 19.3
click at [616, 465] on ul "« ‹ 1 2 3 4 … › »" at bounding box center [565, 458] width 1083 height 28
click at [615, 460] on li "…" at bounding box center [617, 458] width 28 height 28
click at [586, 459] on button "4" at bounding box center [590, 458] width 26 height 28
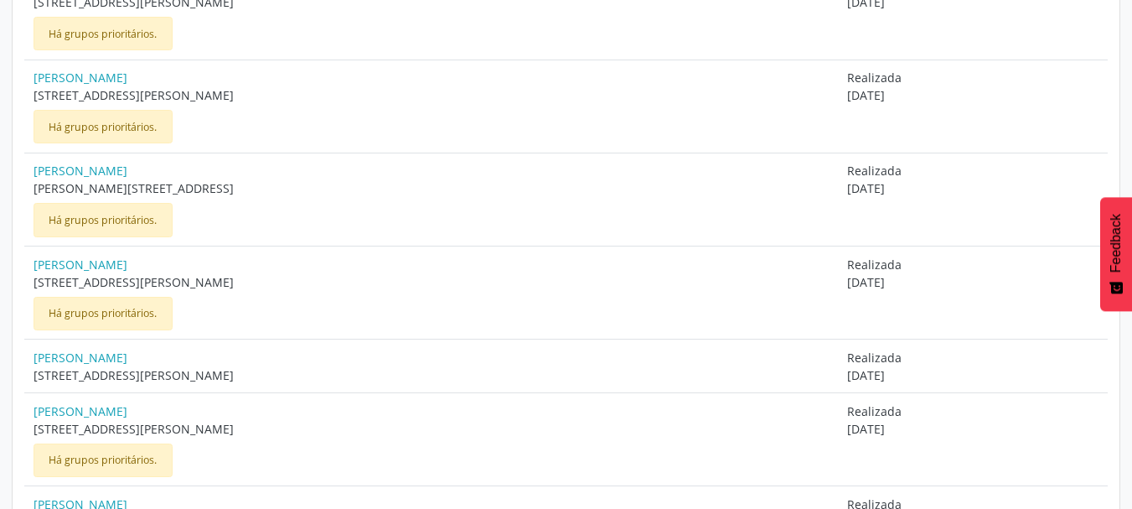
scroll to position [1370, 0]
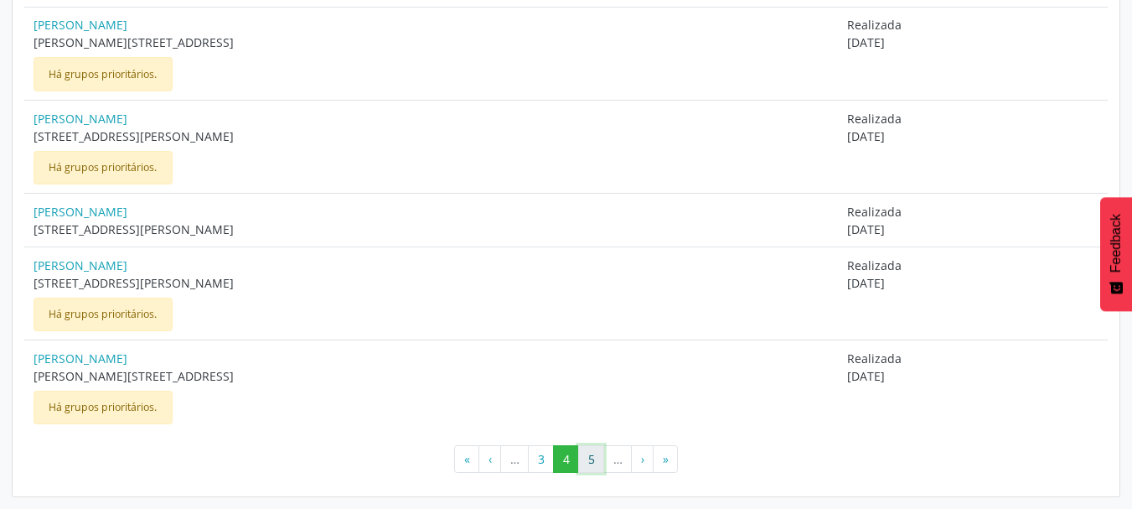
click at [586, 460] on button "5" at bounding box center [591, 459] width 26 height 28
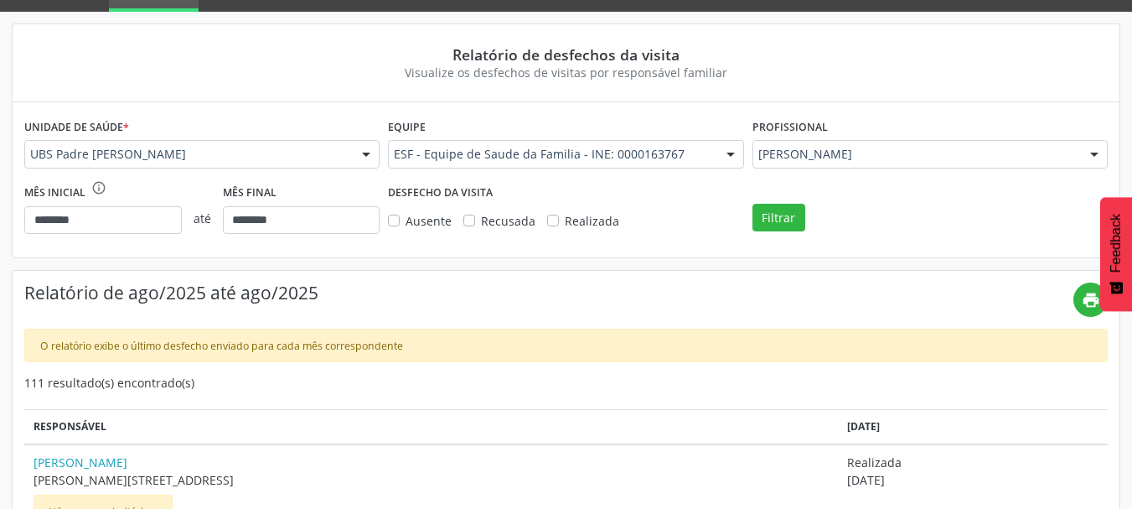
scroll to position [251, 0]
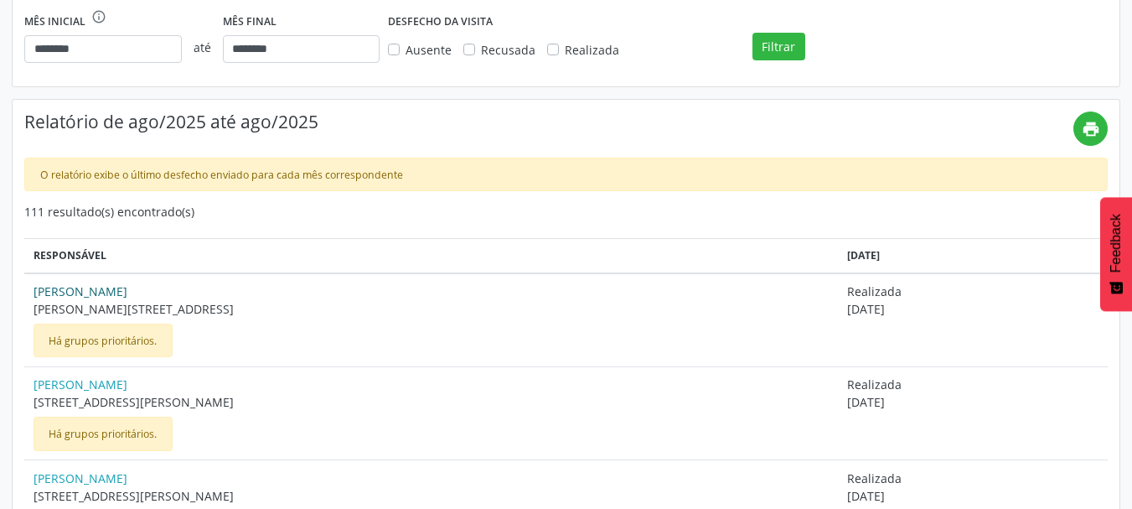
click at [135, 293] on link "[PERSON_NAME]" at bounding box center [432, 291] width 797 height 18
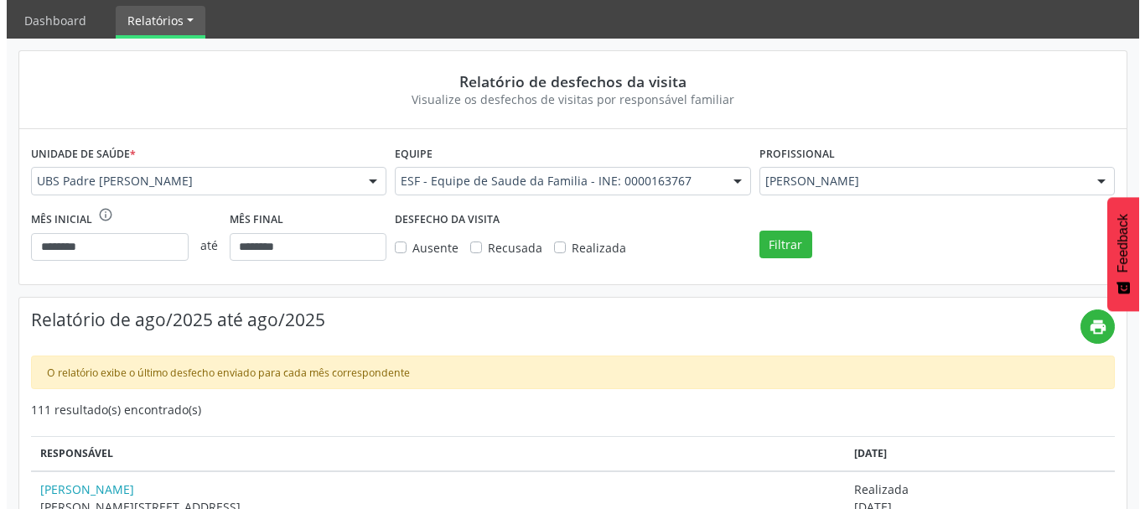
scroll to position [0, 0]
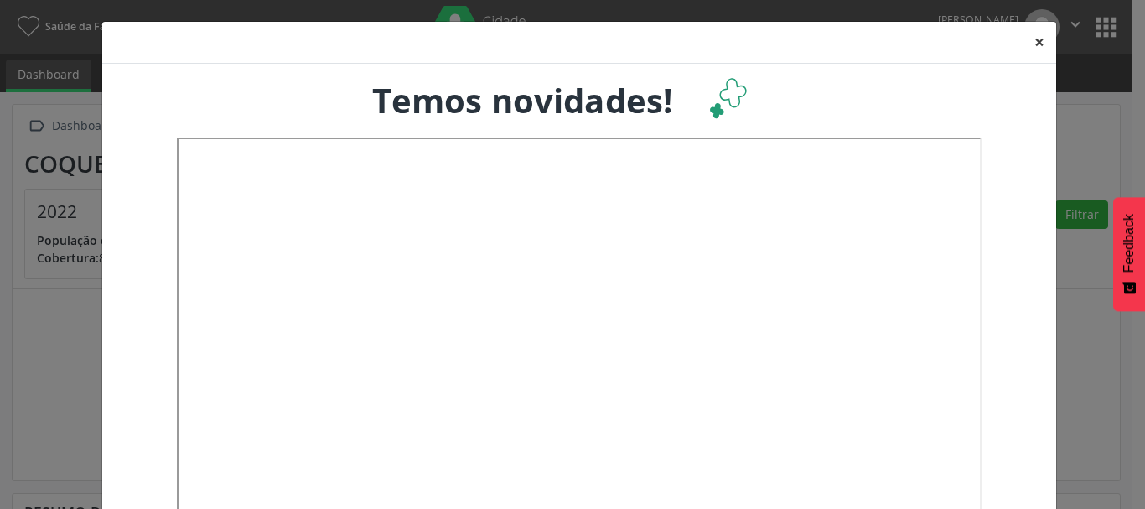
click at [1034, 36] on button "×" at bounding box center [1039, 42] width 34 height 41
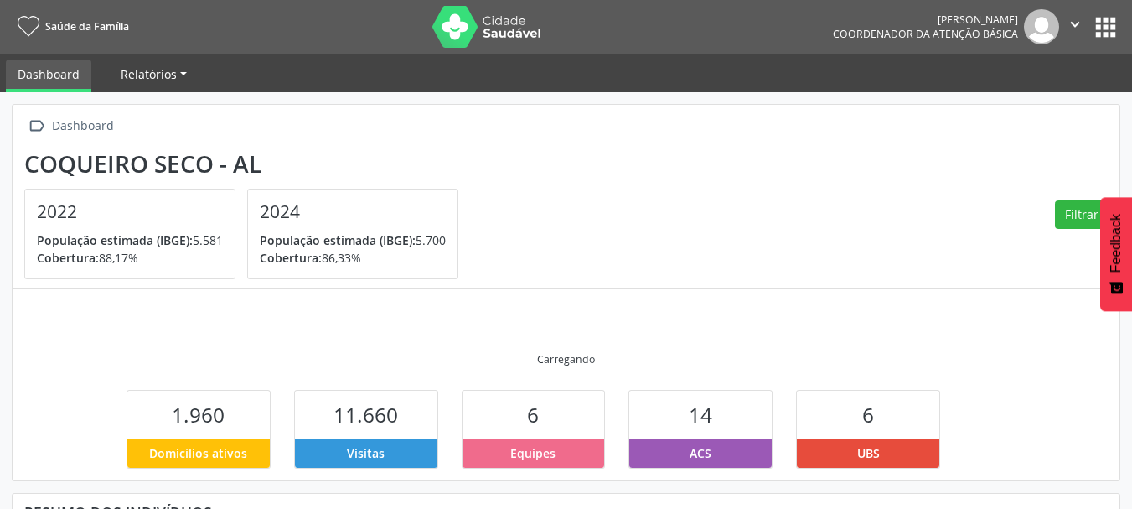
click at [159, 70] on span "Relatórios" at bounding box center [149, 74] width 56 height 16
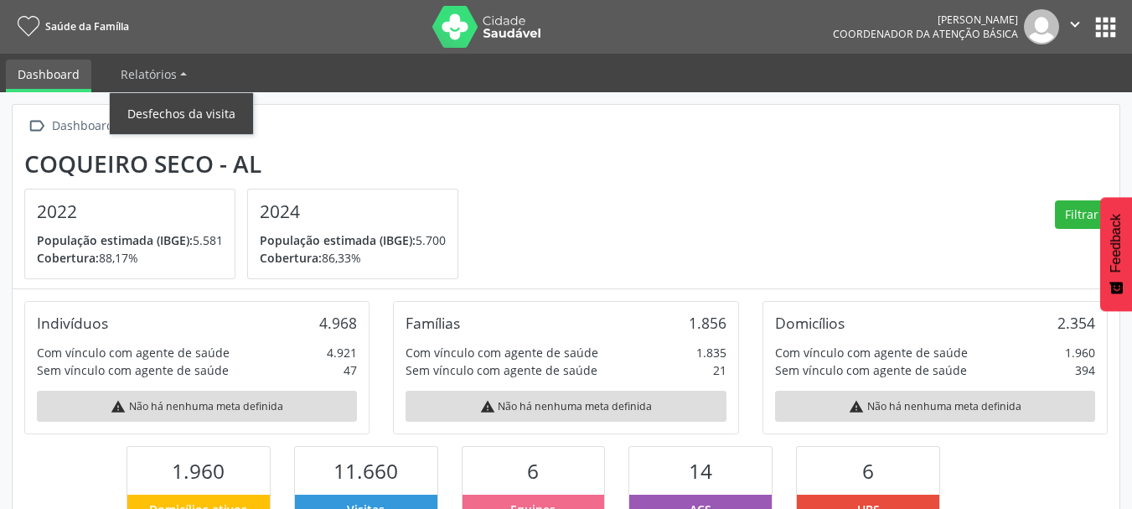
drag, startPoint x: 173, startPoint y: 107, endPoint x: 293, endPoint y: 103, distance: 120.7
click at [172, 108] on link "Desfechos da visita" at bounding box center [181, 113] width 143 height 29
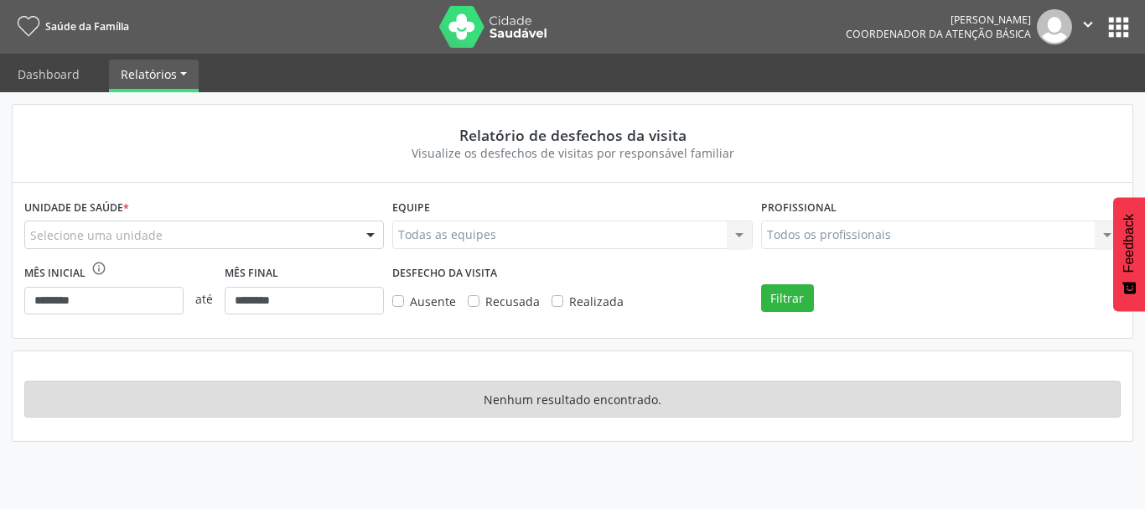
click at [1112, 24] on button "apps" at bounding box center [1118, 27] width 29 height 29
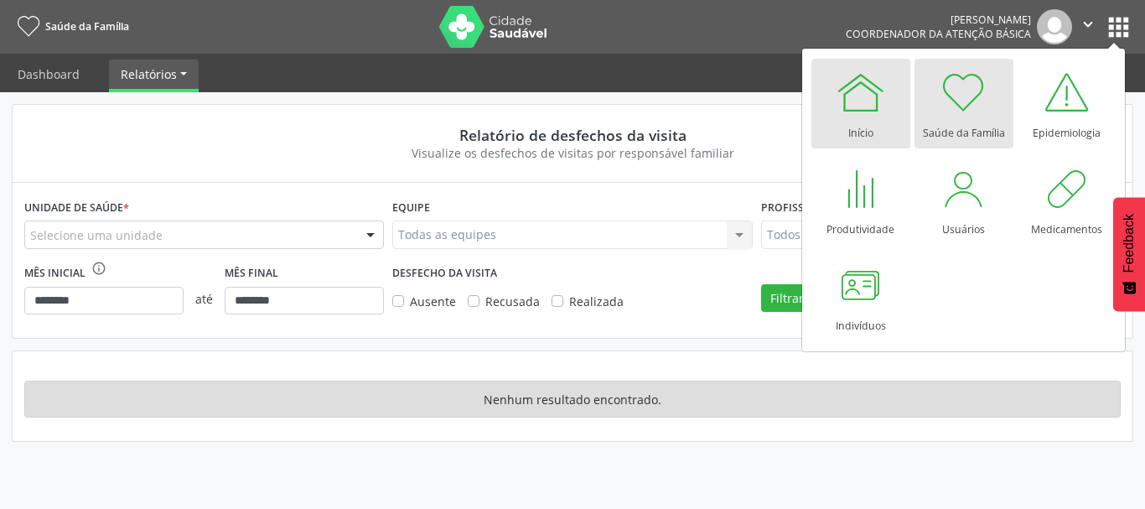
click at [882, 103] on div at bounding box center [860, 92] width 50 height 50
